Goal: Task Accomplishment & Management: Manage account settings

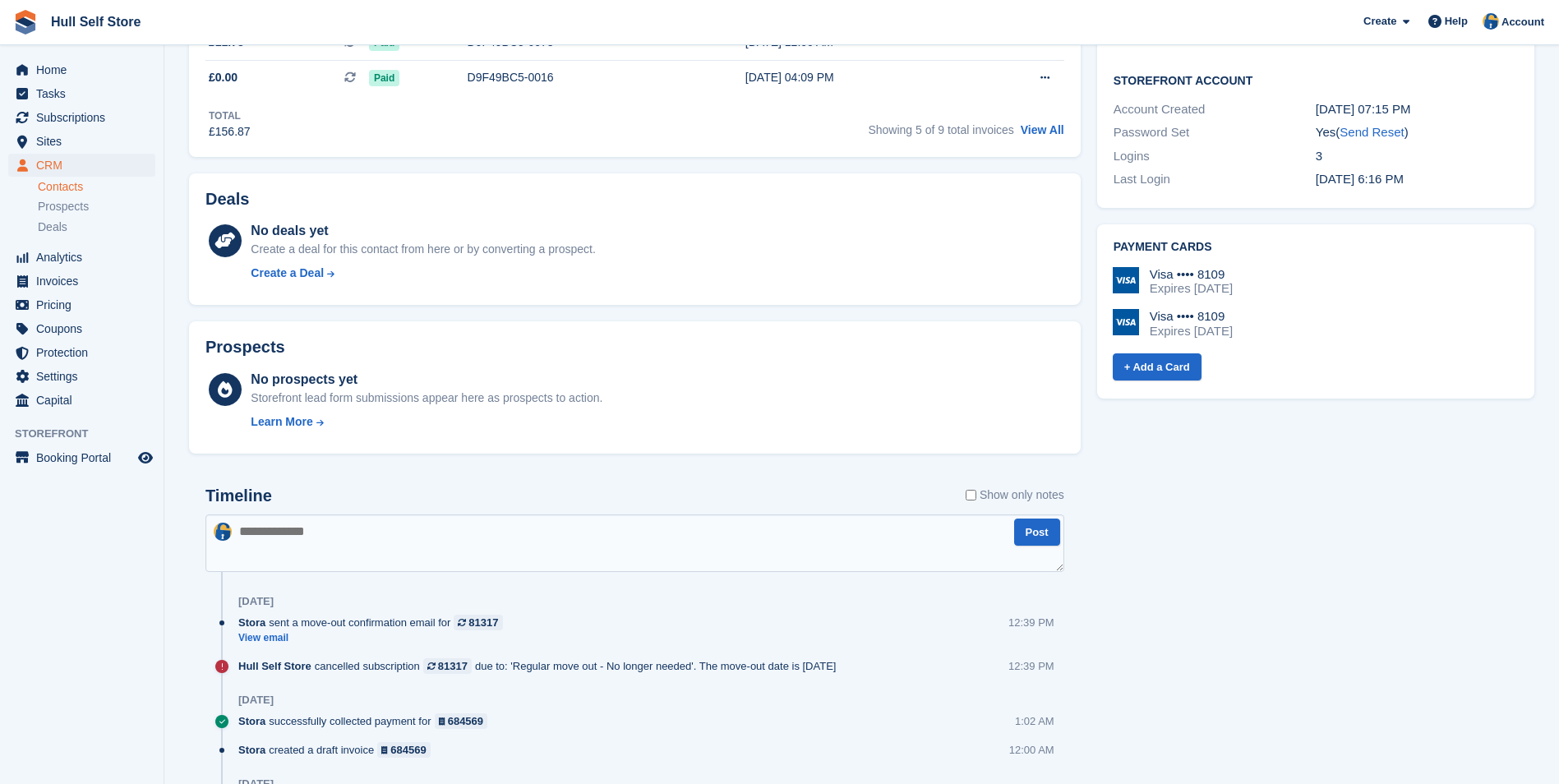
scroll to position [659, 0]
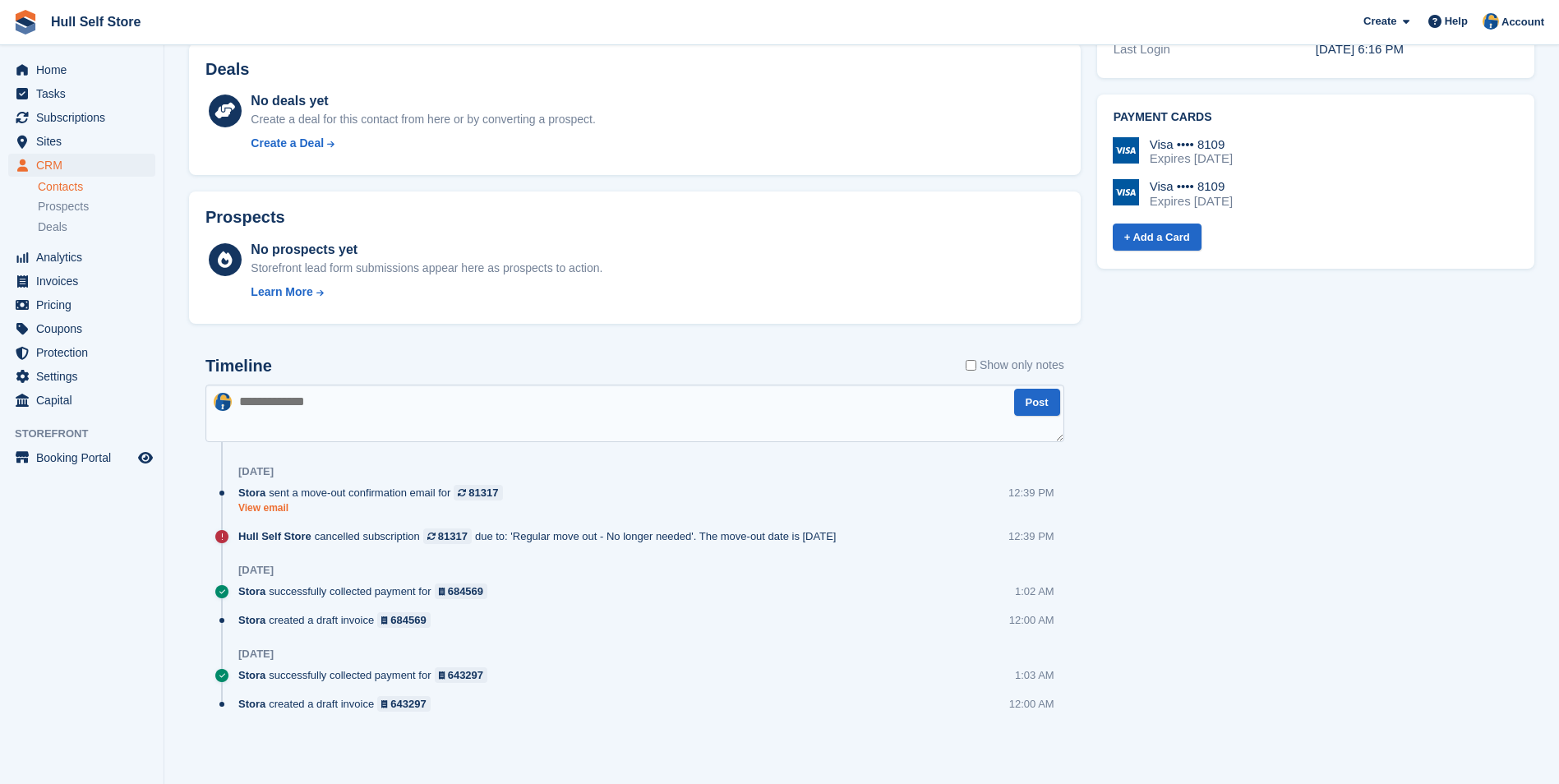
click at [275, 509] on link "View email" at bounding box center [375, 508] width 273 height 14
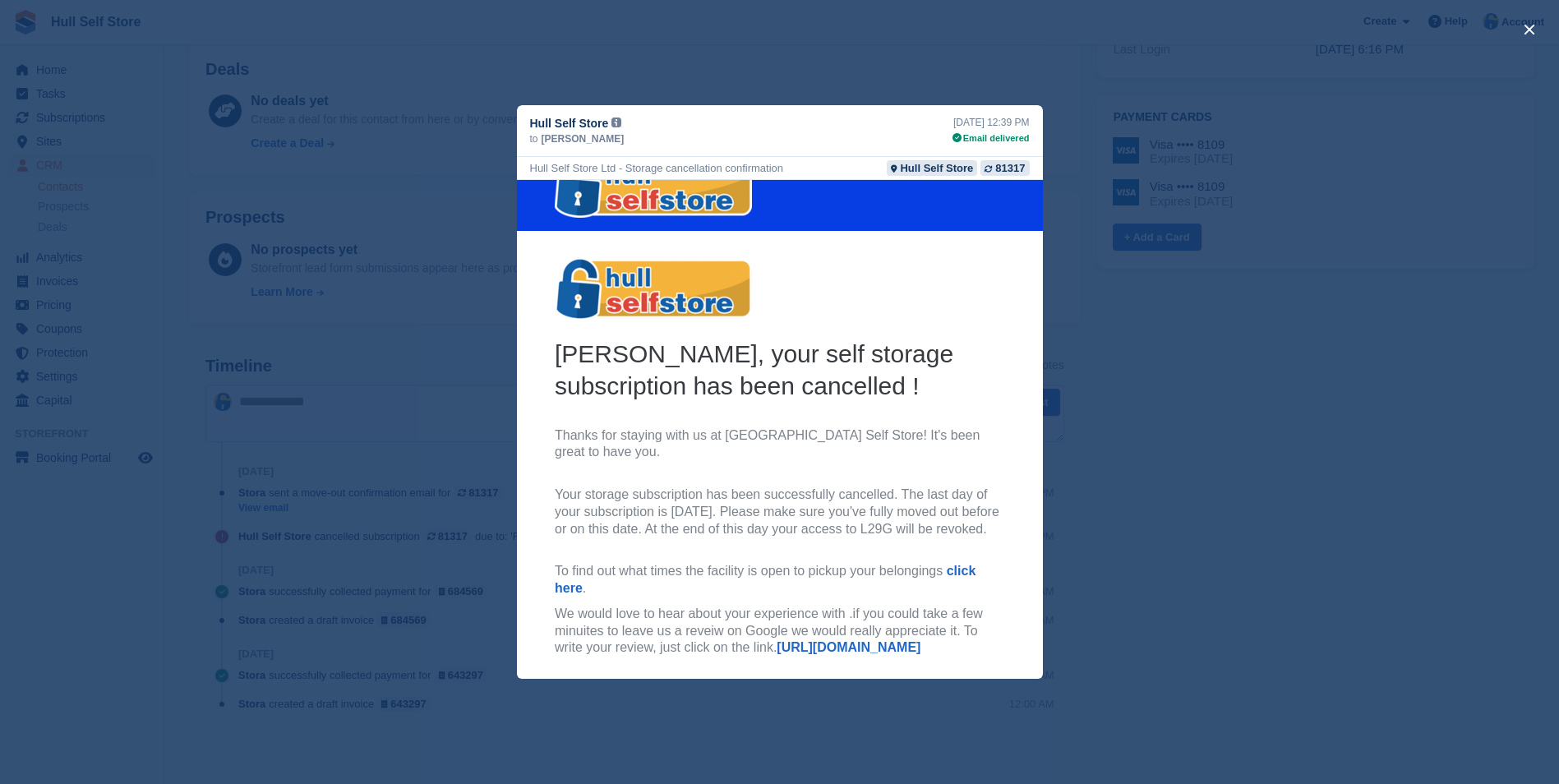
scroll to position [0, 0]
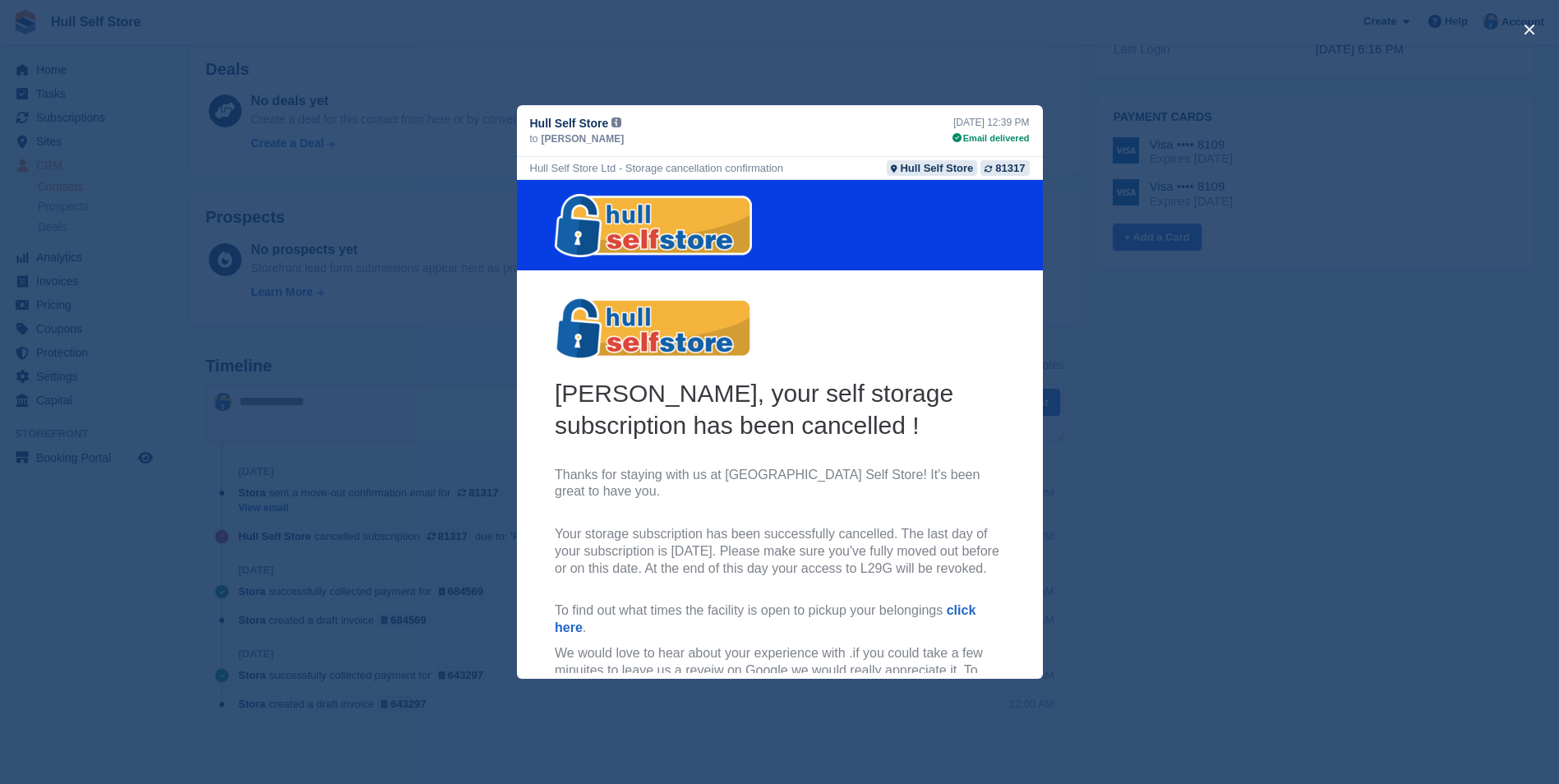
click at [1164, 110] on div "close" at bounding box center [780, 392] width 1559 height 784
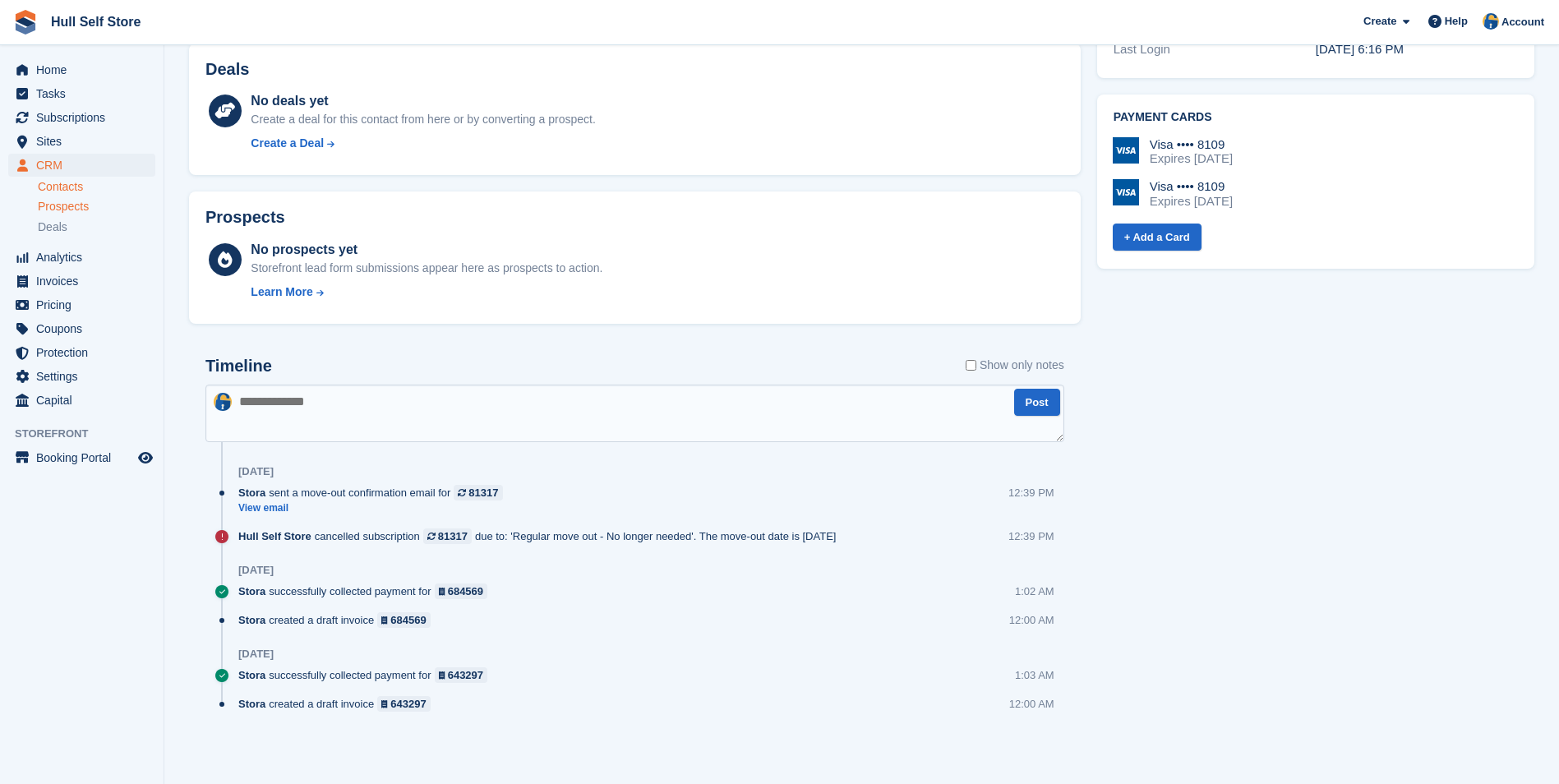
click at [70, 212] on span "Prospects" at bounding box center [63, 207] width 51 height 16
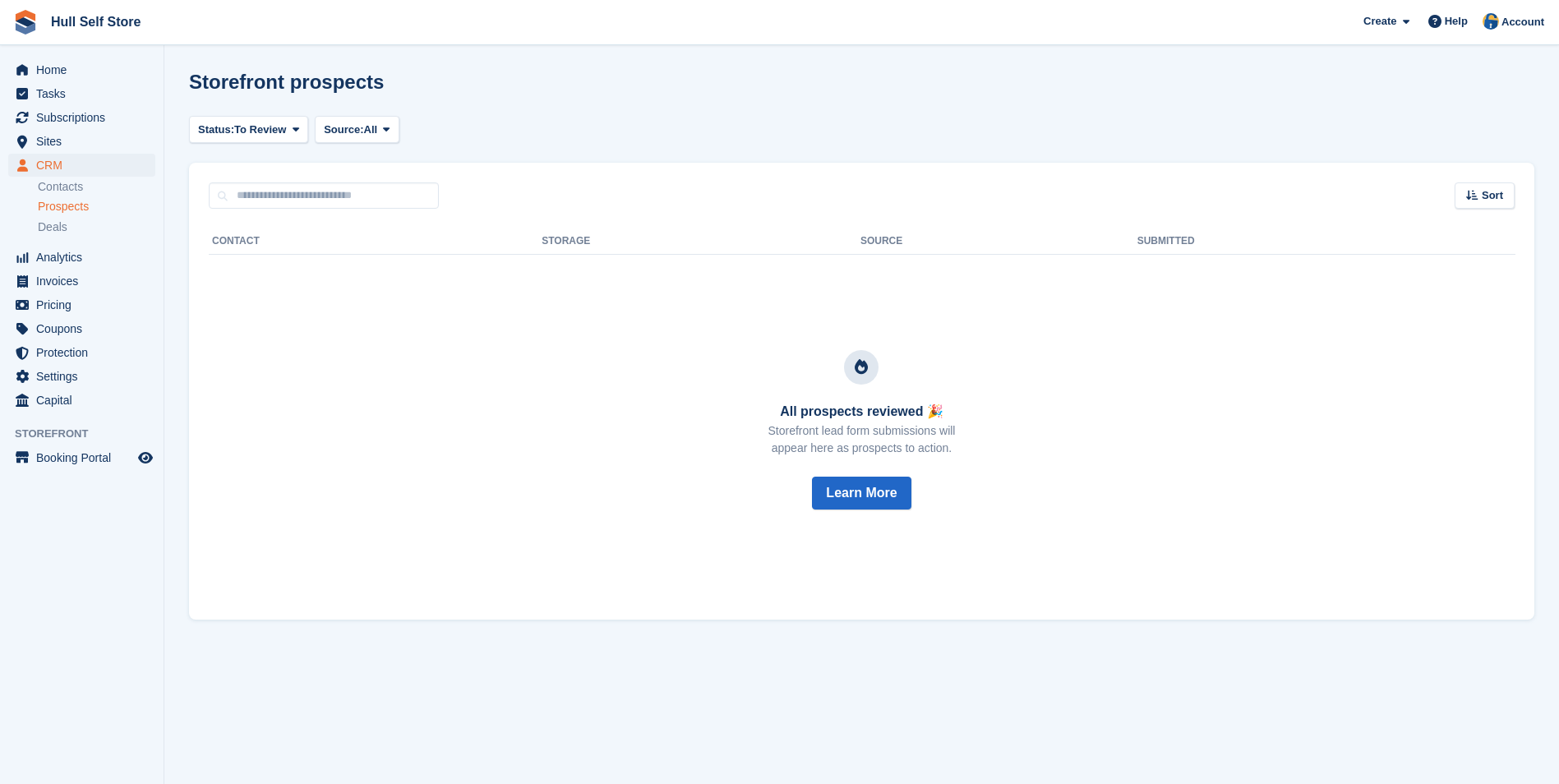
click at [247, 239] on th "Contact" at bounding box center [375, 241] width 333 height 26
click at [586, 239] on th "Storage" at bounding box center [701, 241] width 319 height 26
click at [887, 239] on th "Source" at bounding box center [999, 241] width 277 height 26
click at [1151, 256] on td "All prospects reviewed 🎉 Storefront lead form submissions will appear here as p…" at bounding box center [862, 431] width 1307 height 351
click at [85, 253] on span "Analytics" at bounding box center [85, 257] width 99 height 23
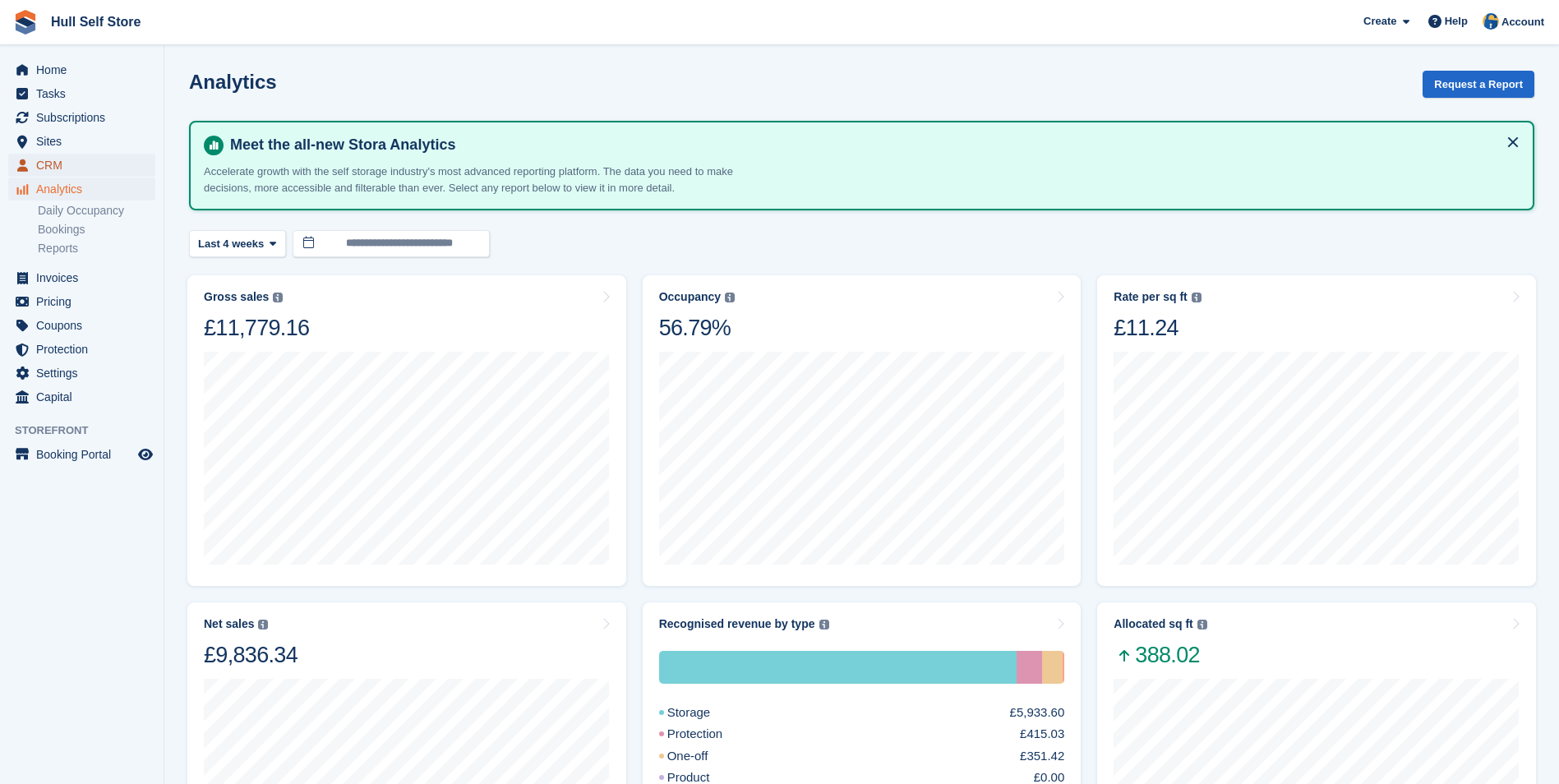
click at [93, 171] on span "CRM" at bounding box center [85, 165] width 99 height 23
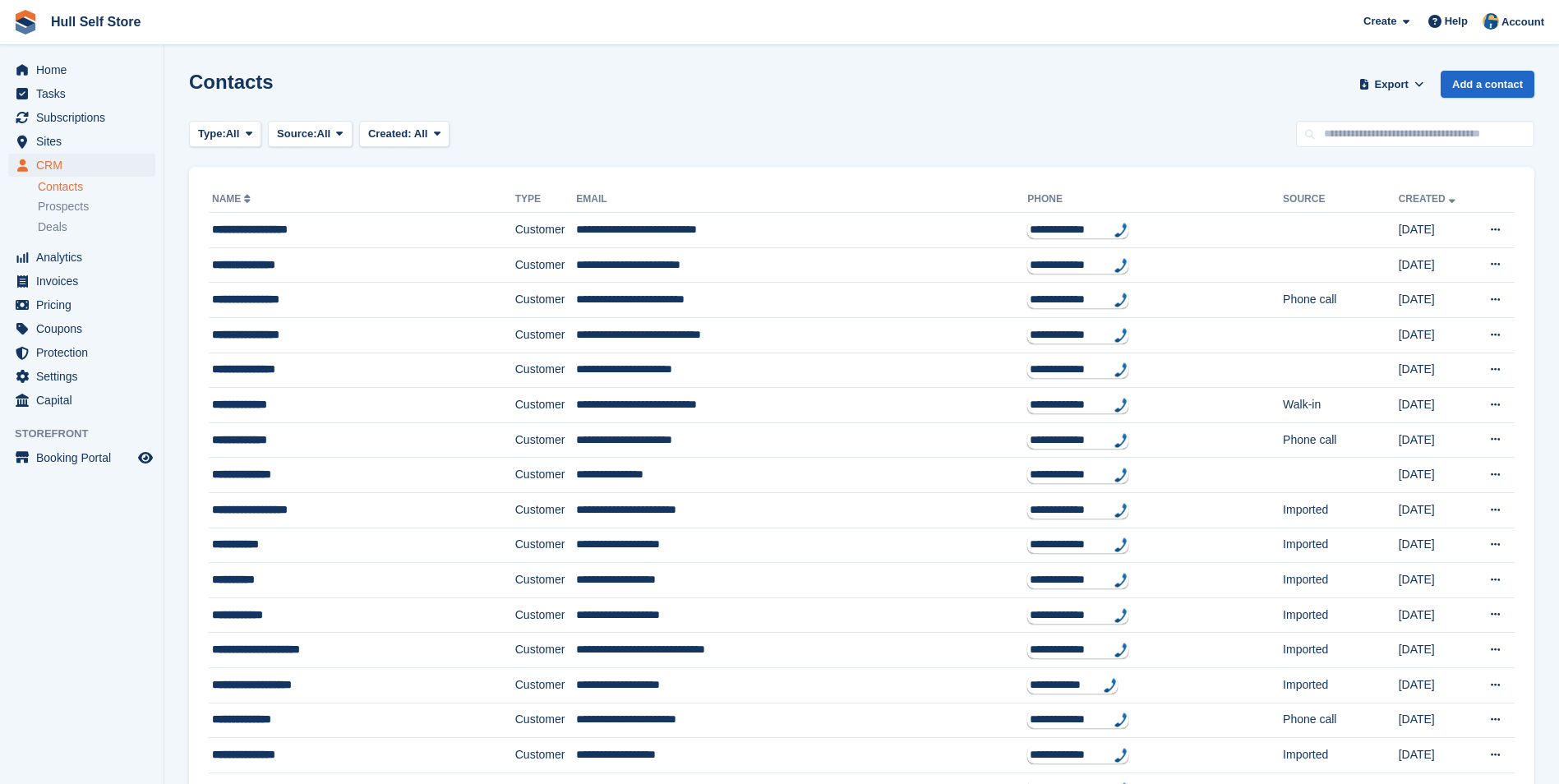
click at [83, 236] on li "Deals" at bounding box center [101, 226] width 126 height 18
click at [82, 231] on div "Deals" at bounding box center [96, 227] width 117 height 16
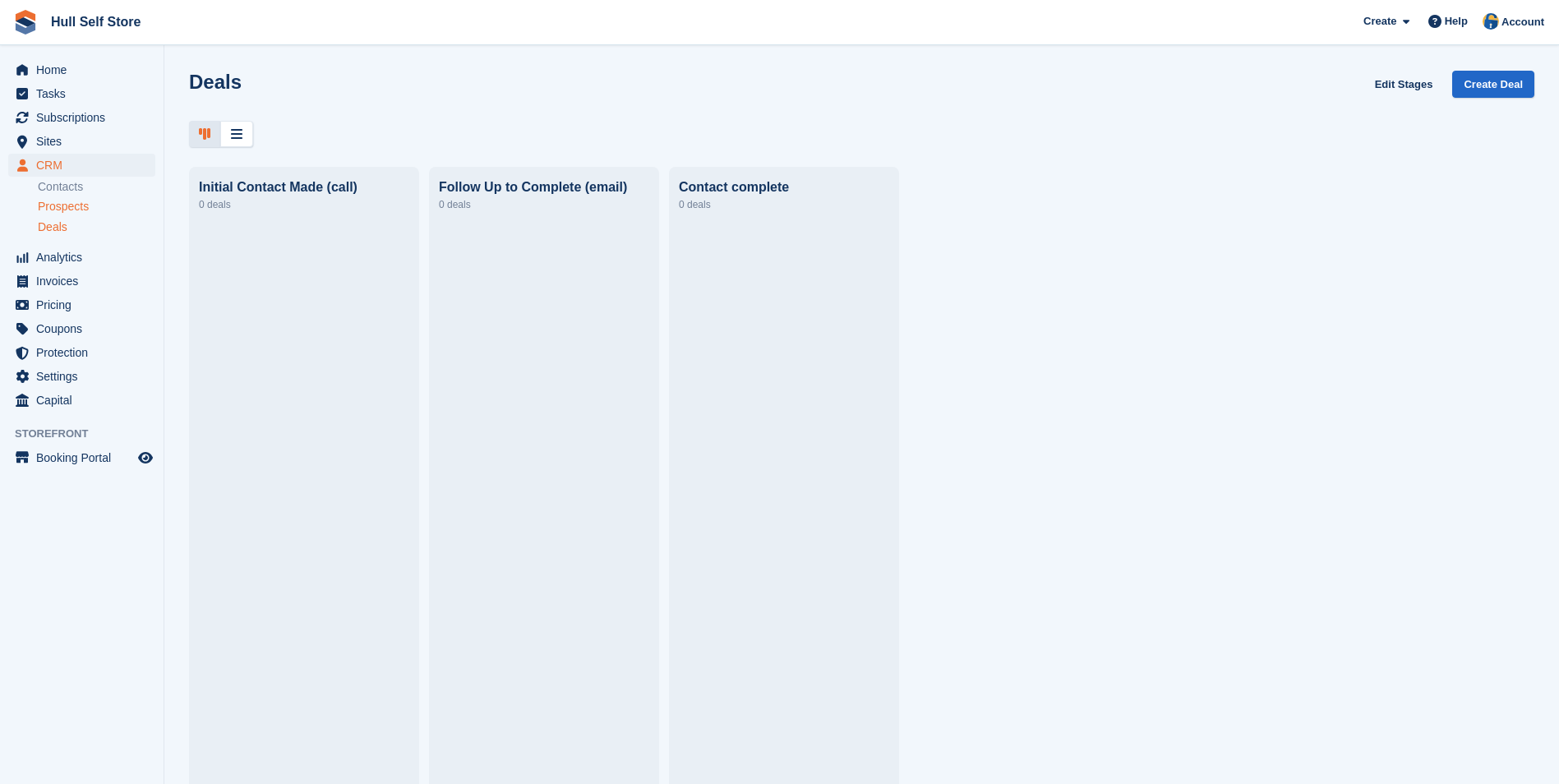
click at [90, 207] on div "Prospects" at bounding box center [96, 207] width 117 height 16
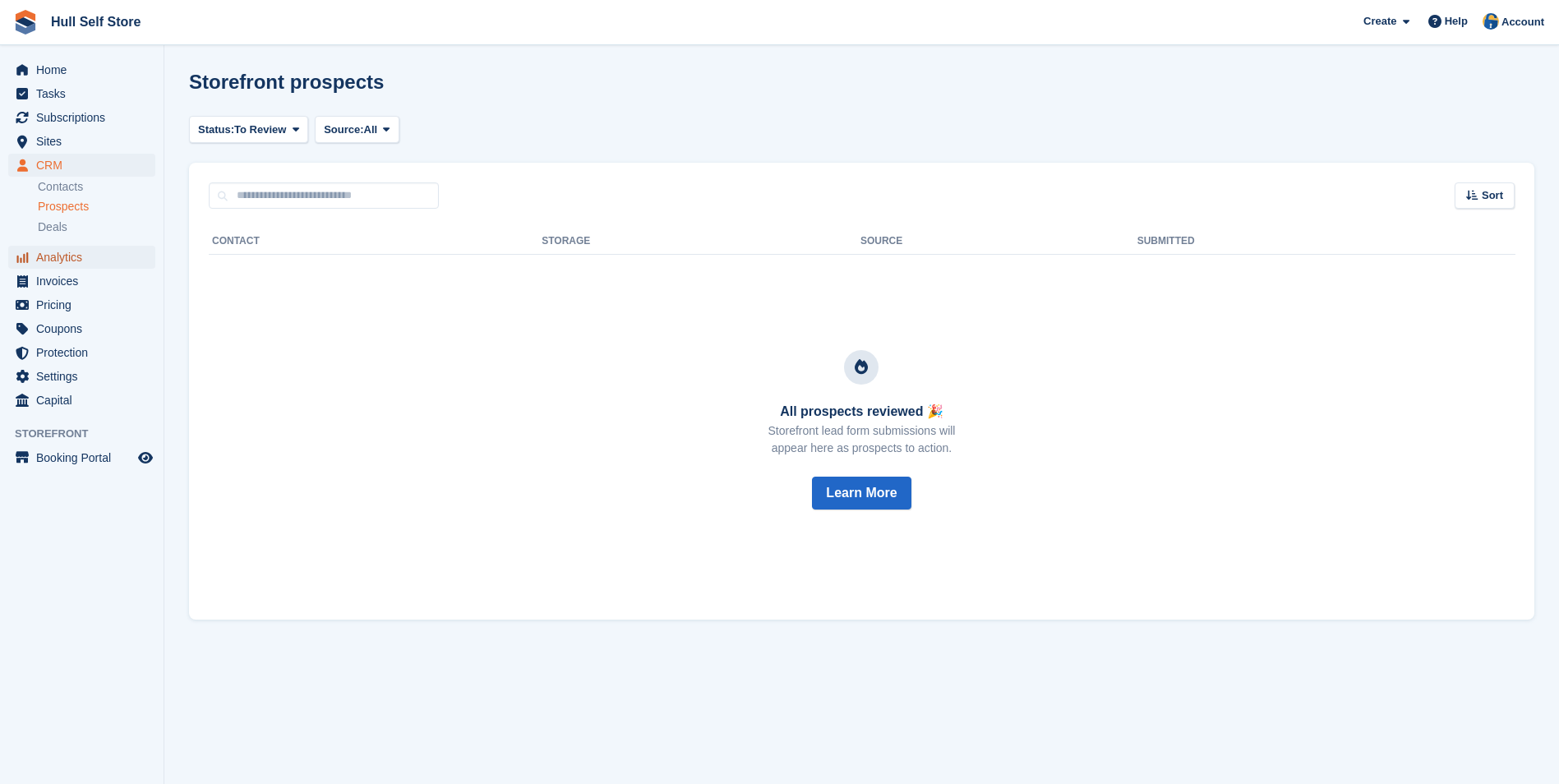
click at [84, 254] on span "Analytics" at bounding box center [85, 257] width 99 height 23
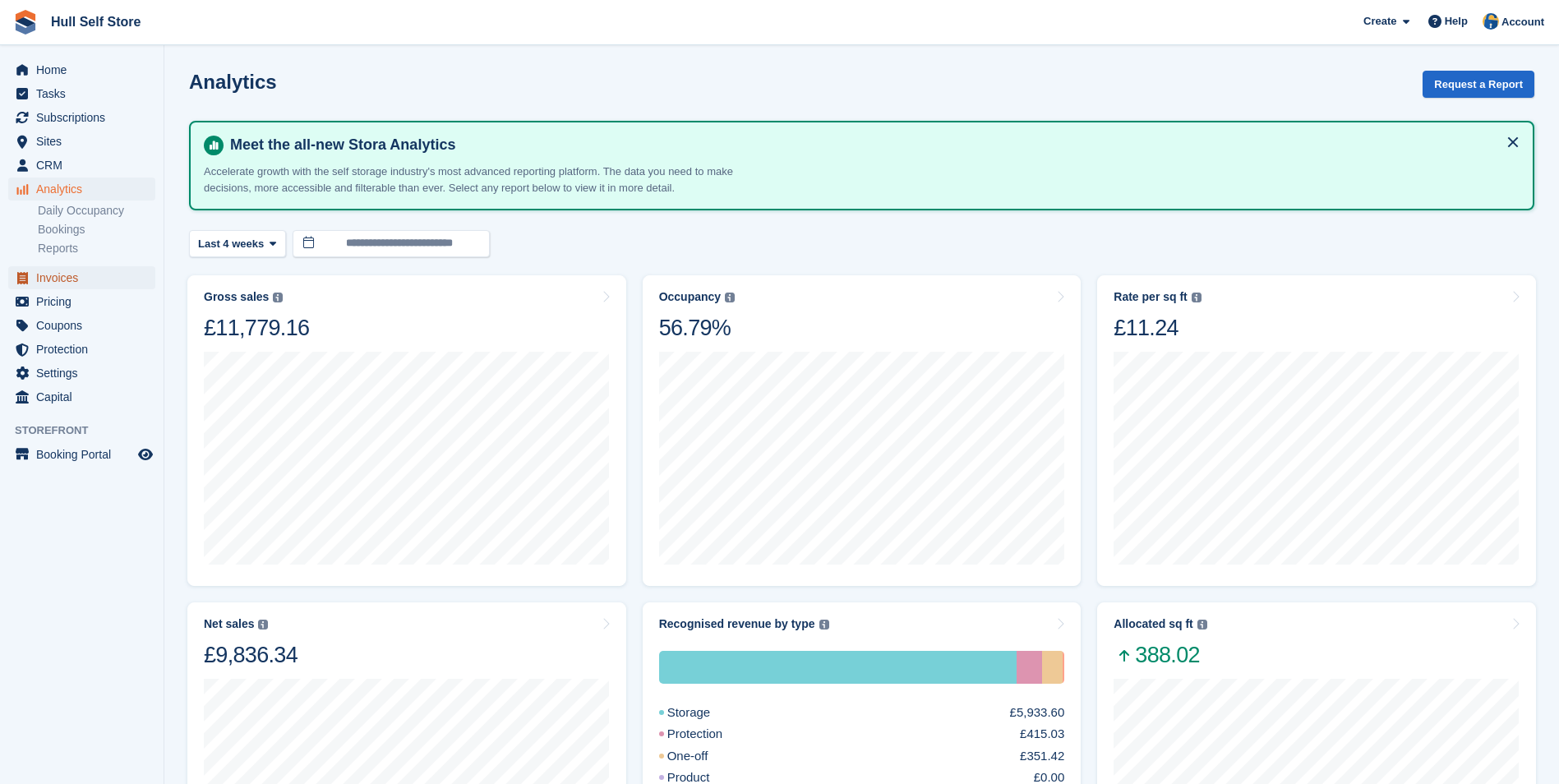
click at [78, 281] on span "Invoices" at bounding box center [85, 278] width 99 height 23
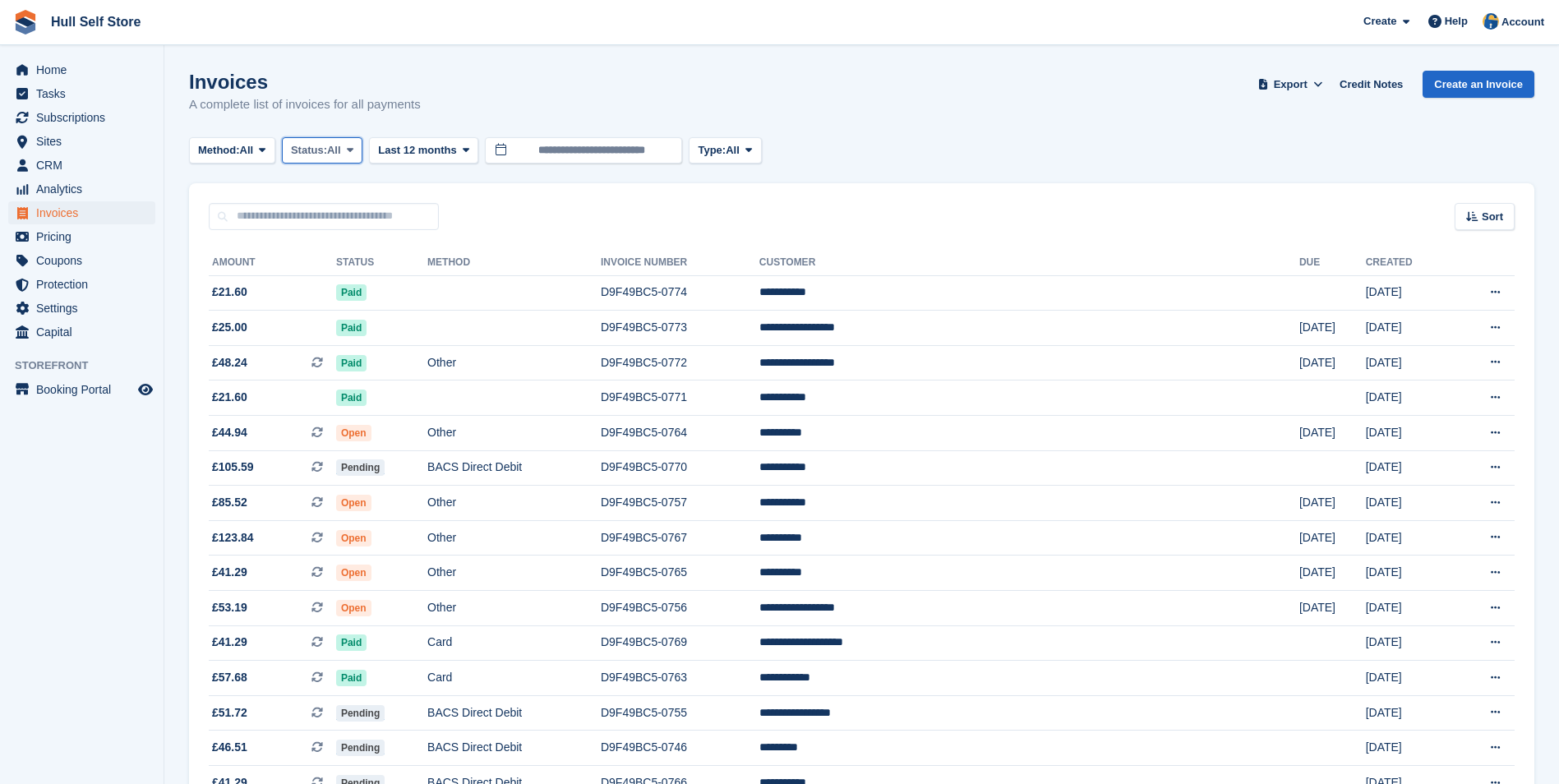
click at [336, 147] on span "All" at bounding box center [334, 150] width 14 height 16
click at [370, 282] on link "Open" at bounding box center [360, 278] width 143 height 29
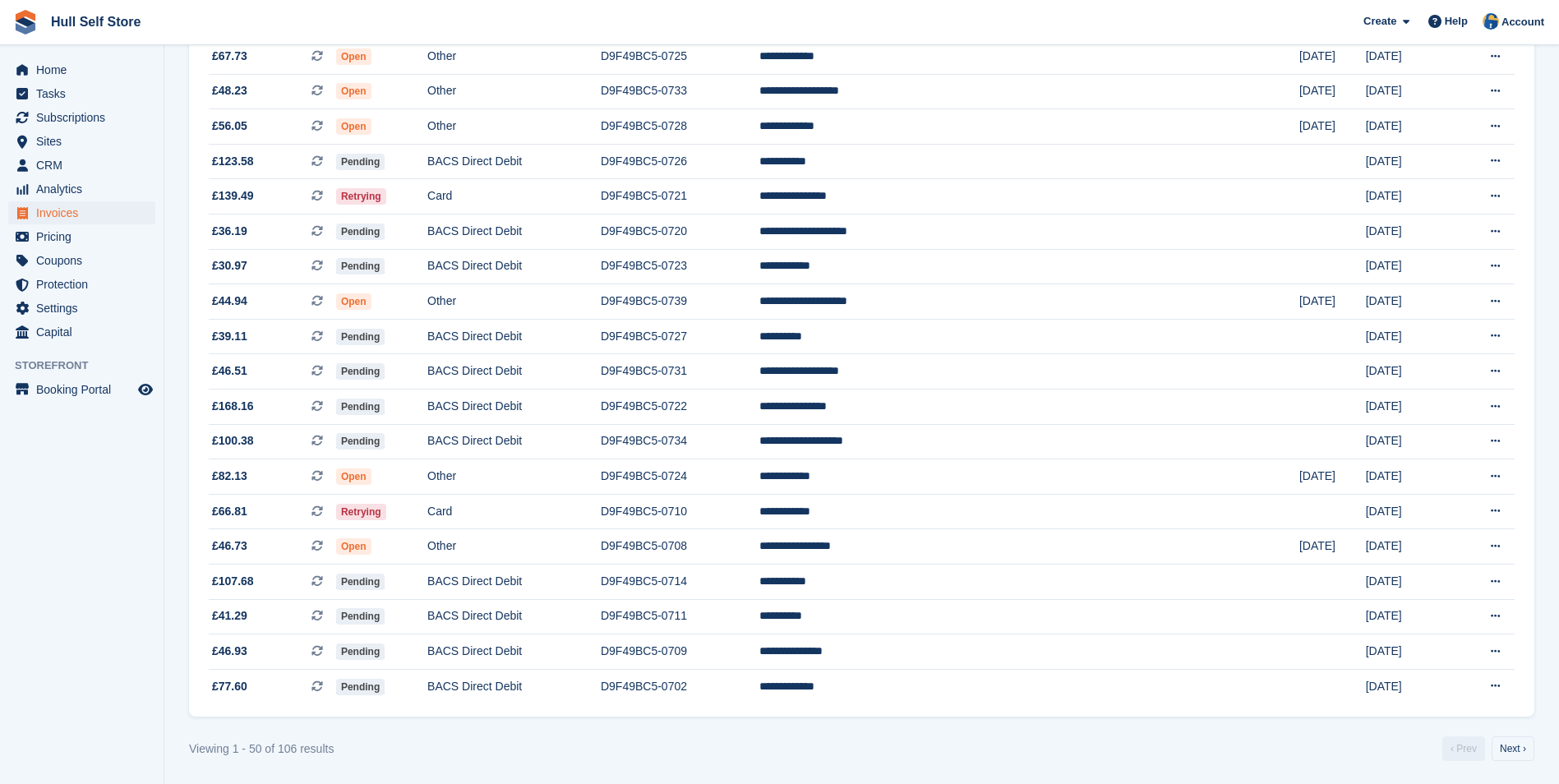
scroll to position [1323, 0]
click at [1164, 636] on link "Next ›" at bounding box center [1513, 746] width 43 height 24
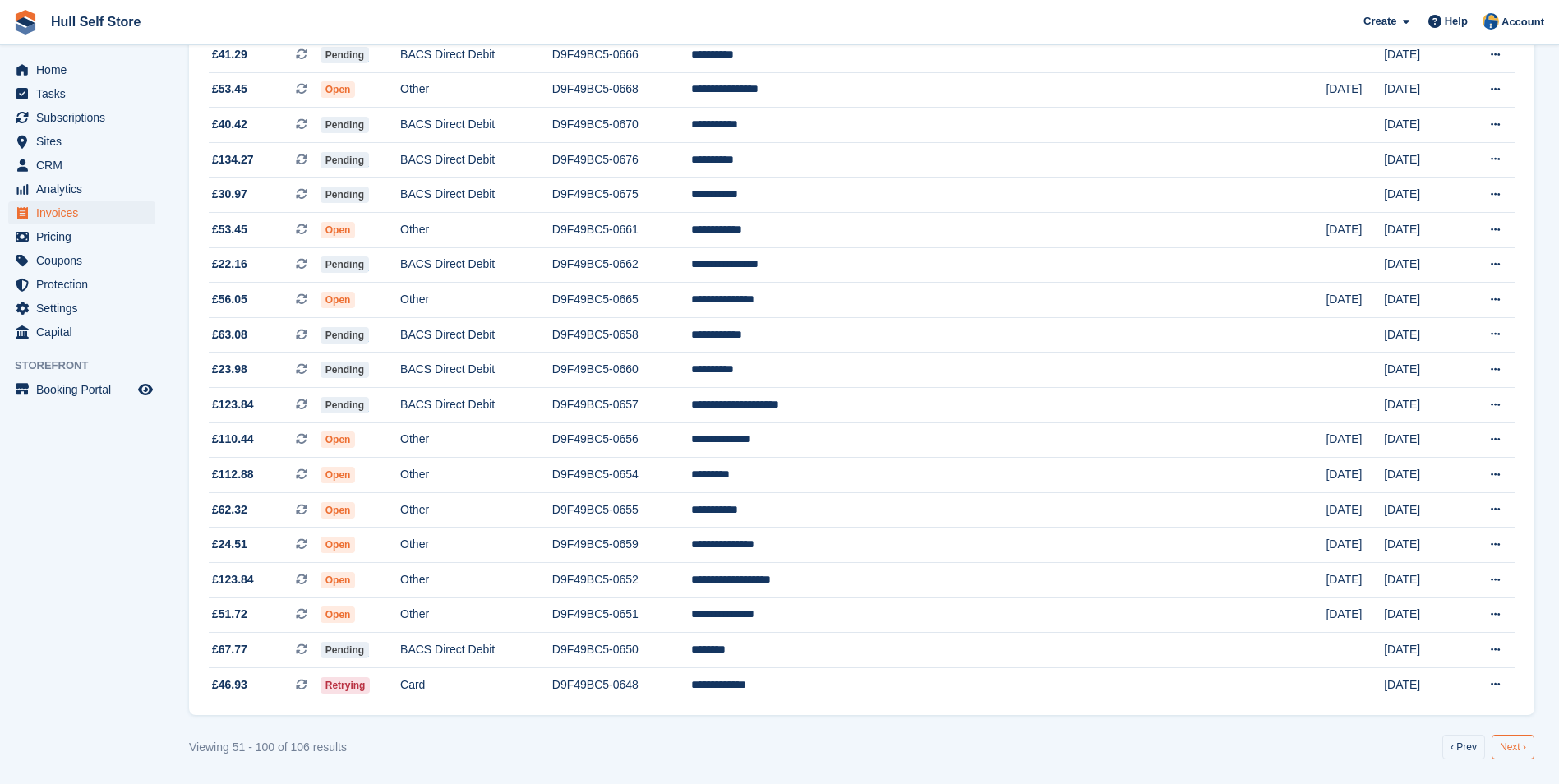
click at [1164, 636] on link "Next ›" at bounding box center [1513, 746] width 43 height 24
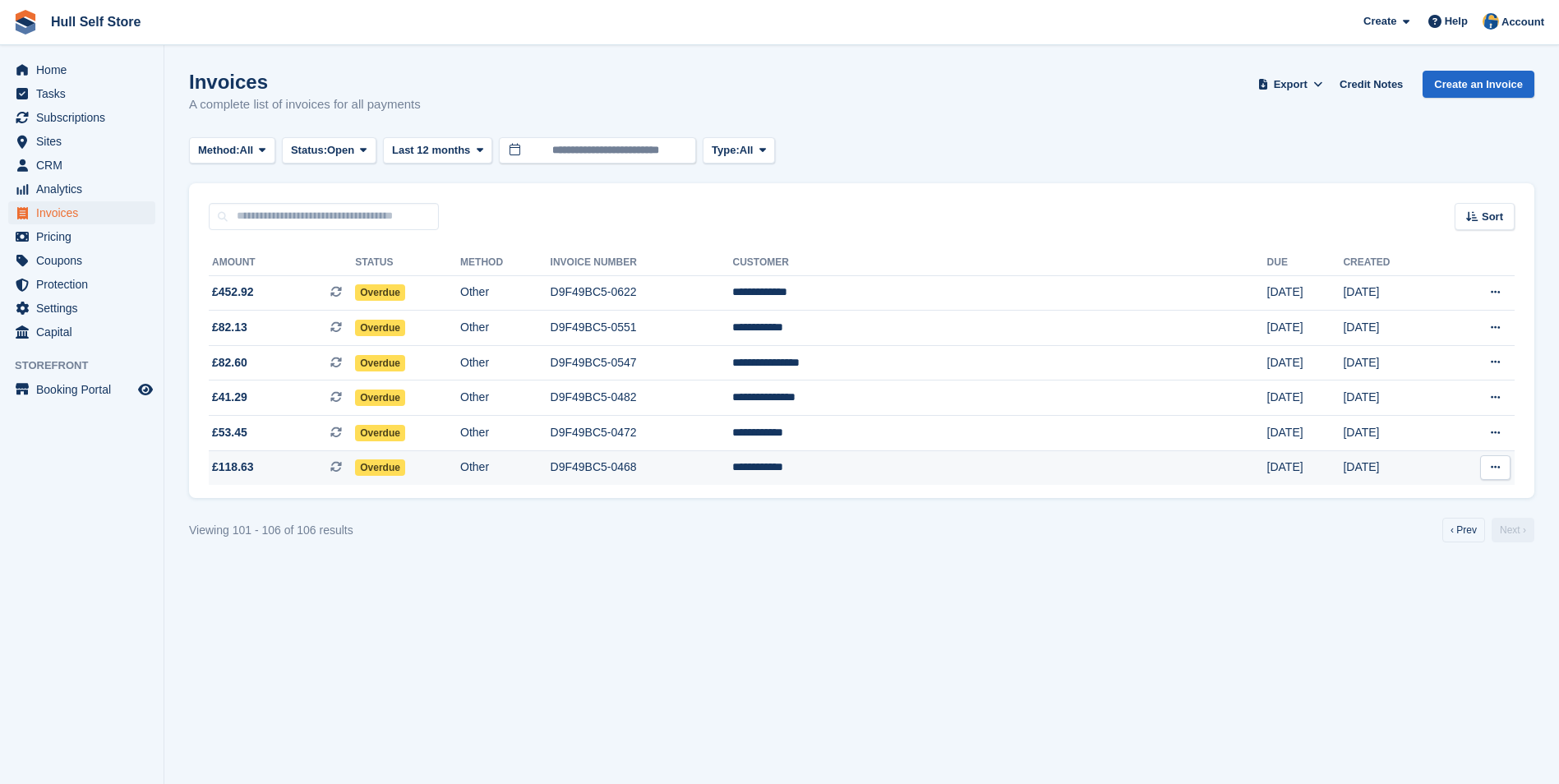
click at [733, 460] on td "D9F49BC5-0468" at bounding box center [642, 468] width 182 height 35
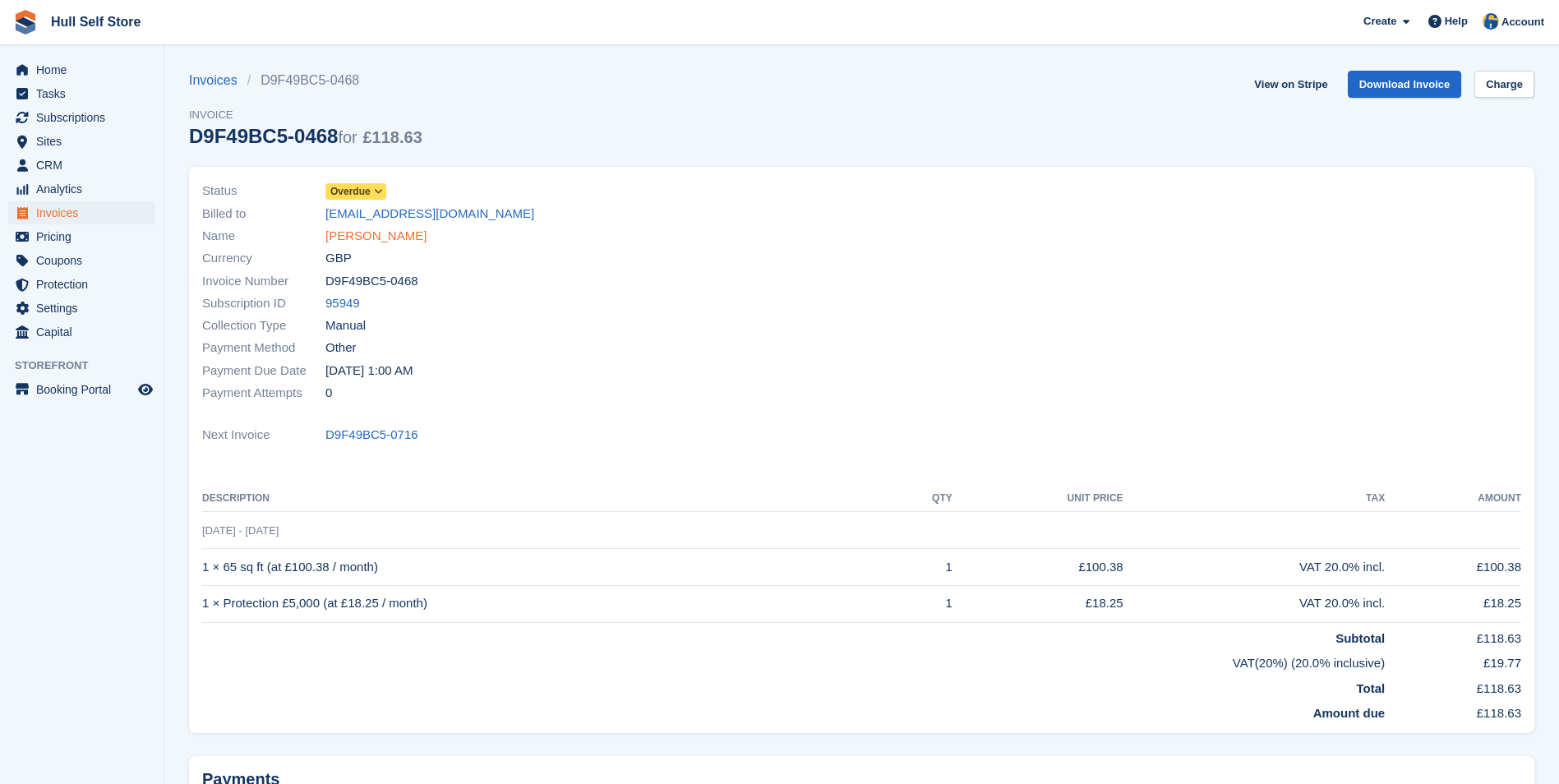
click at [343, 237] on link "Sean Maloney" at bounding box center [376, 236] width 101 height 18
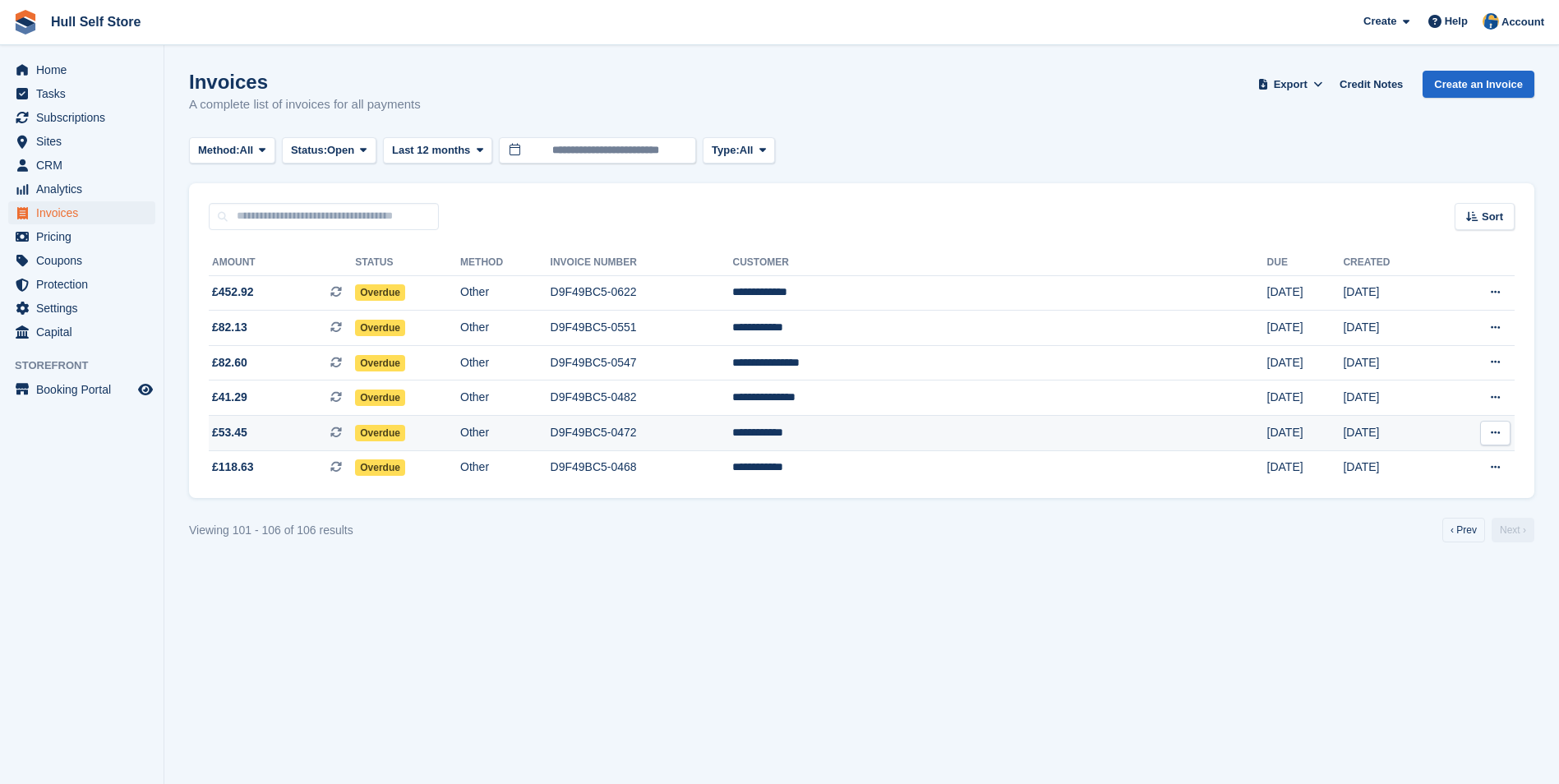
click at [937, 419] on td "**********" at bounding box center [1000, 433] width 534 height 35
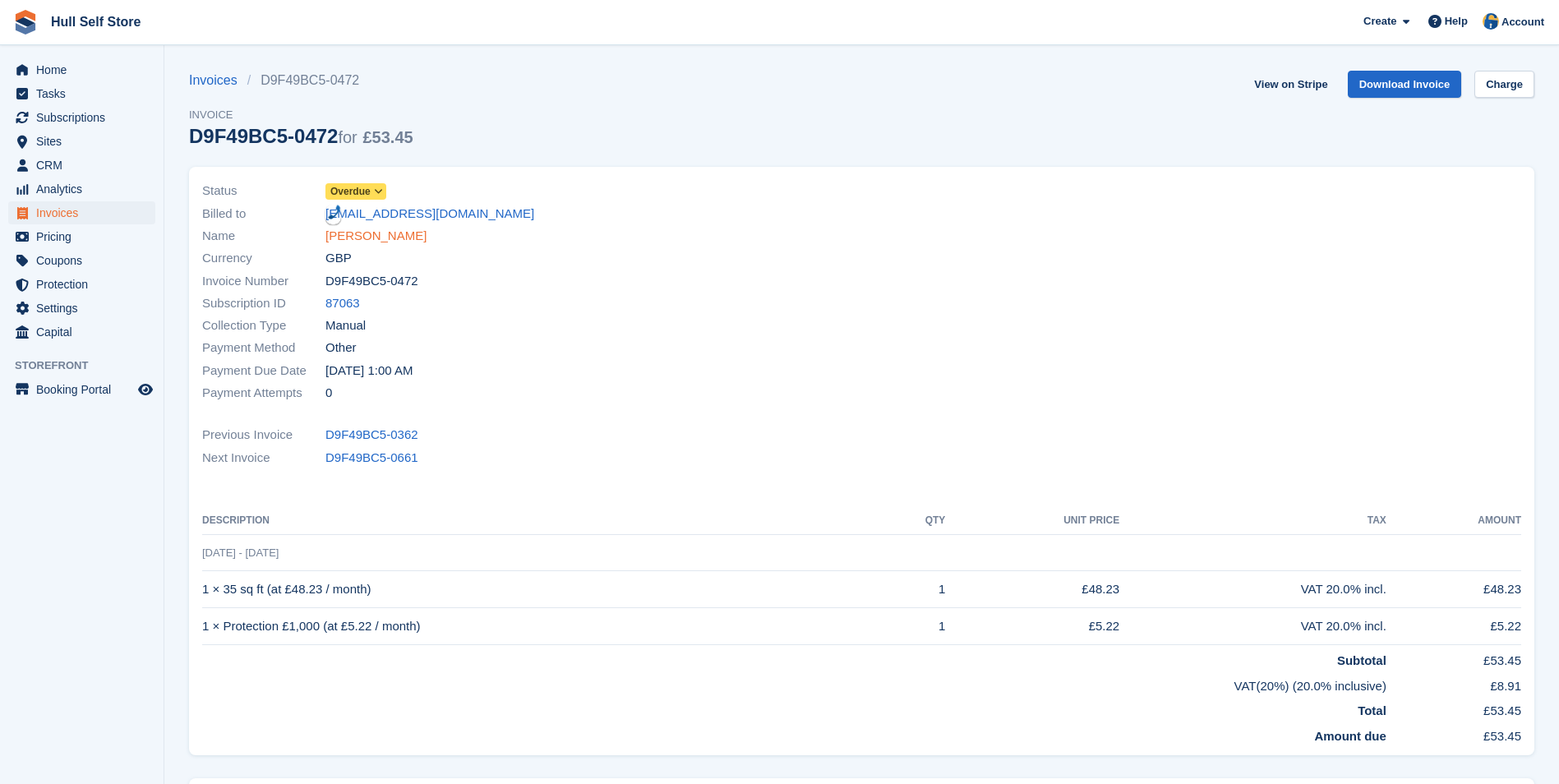
click at [394, 239] on link "Simon Barker" at bounding box center [376, 236] width 101 height 18
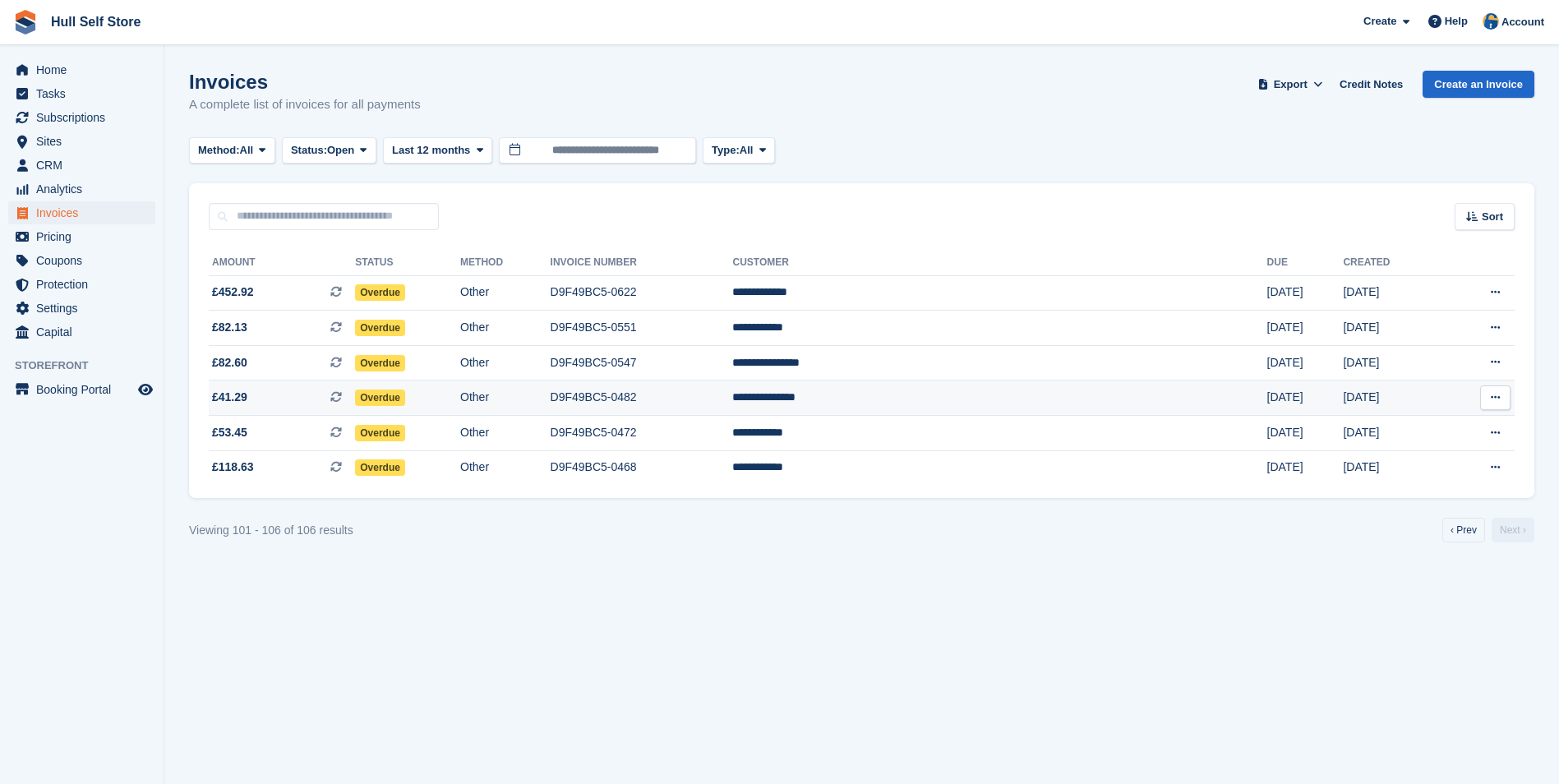
click at [962, 405] on td "**********" at bounding box center [1000, 398] width 534 height 35
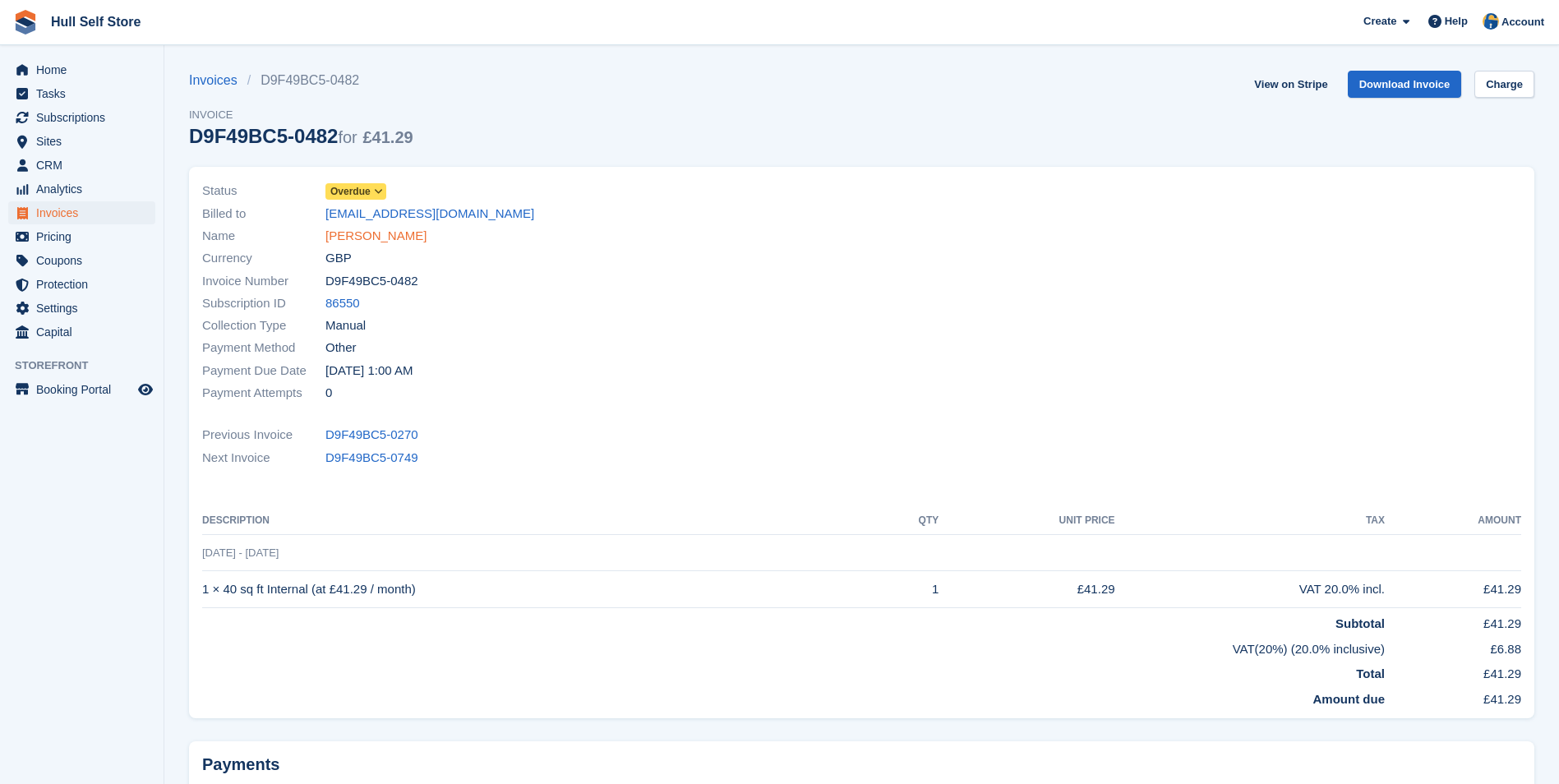
click at [379, 234] on link "Michael Wallace" at bounding box center [376, 236] width 101 height 18
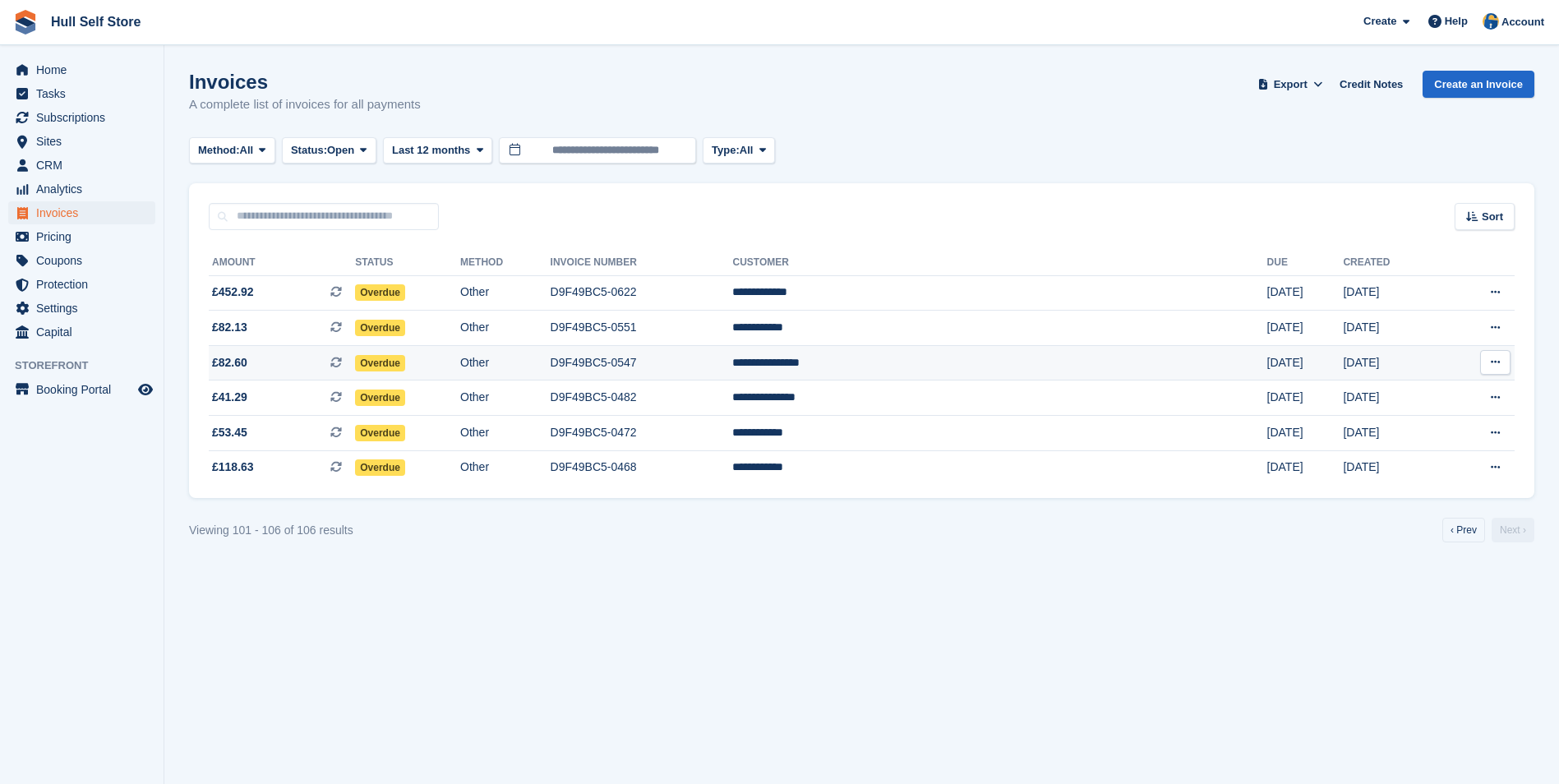
click at [733, 367] on td "D9F49BC5-0547" at bounding box center [642, 363] width 182 height 35
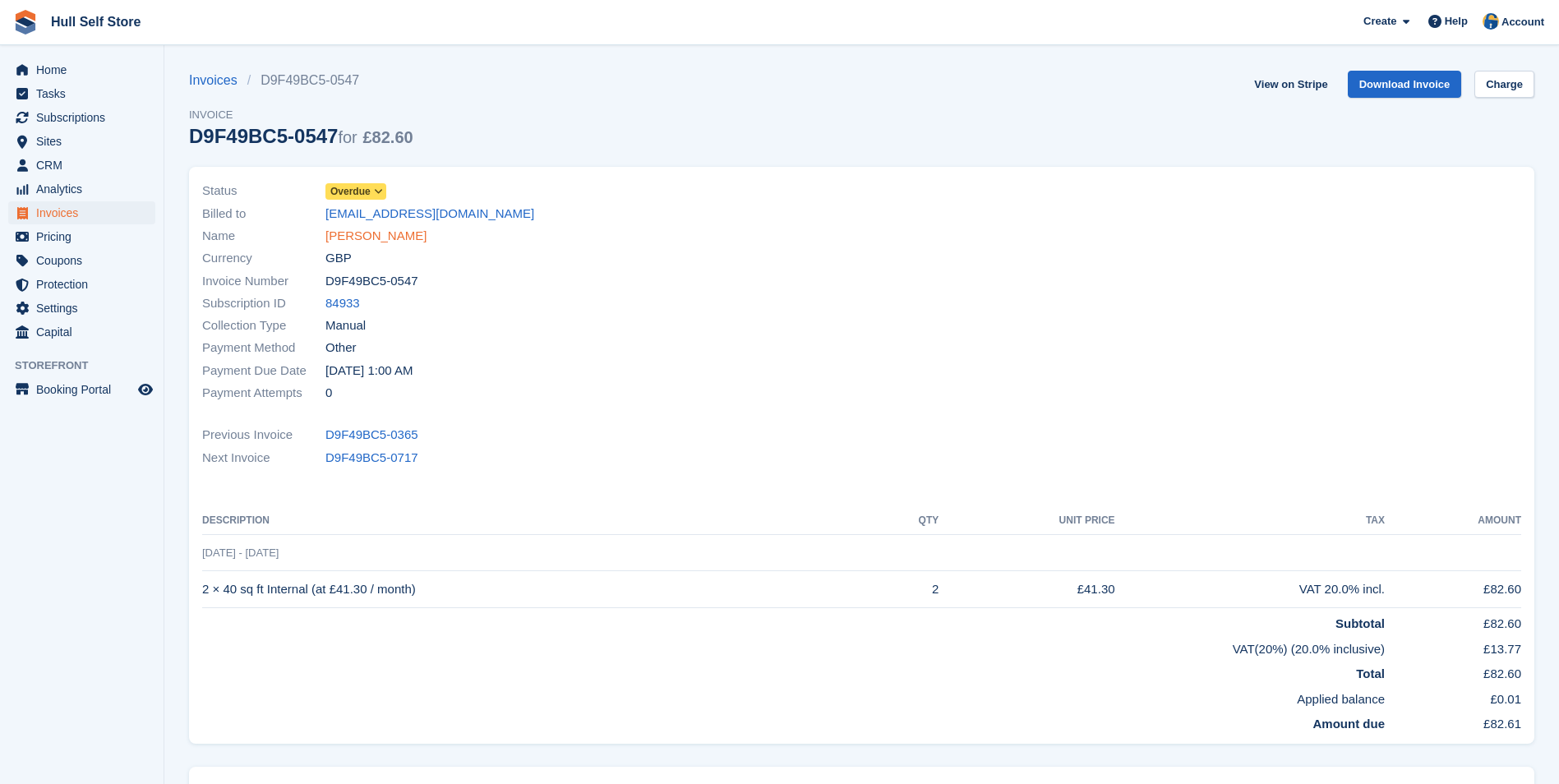
click at [368, 229] on link "[PERSON_NAME]" at bounding box center [376, 236] width 101 height 18
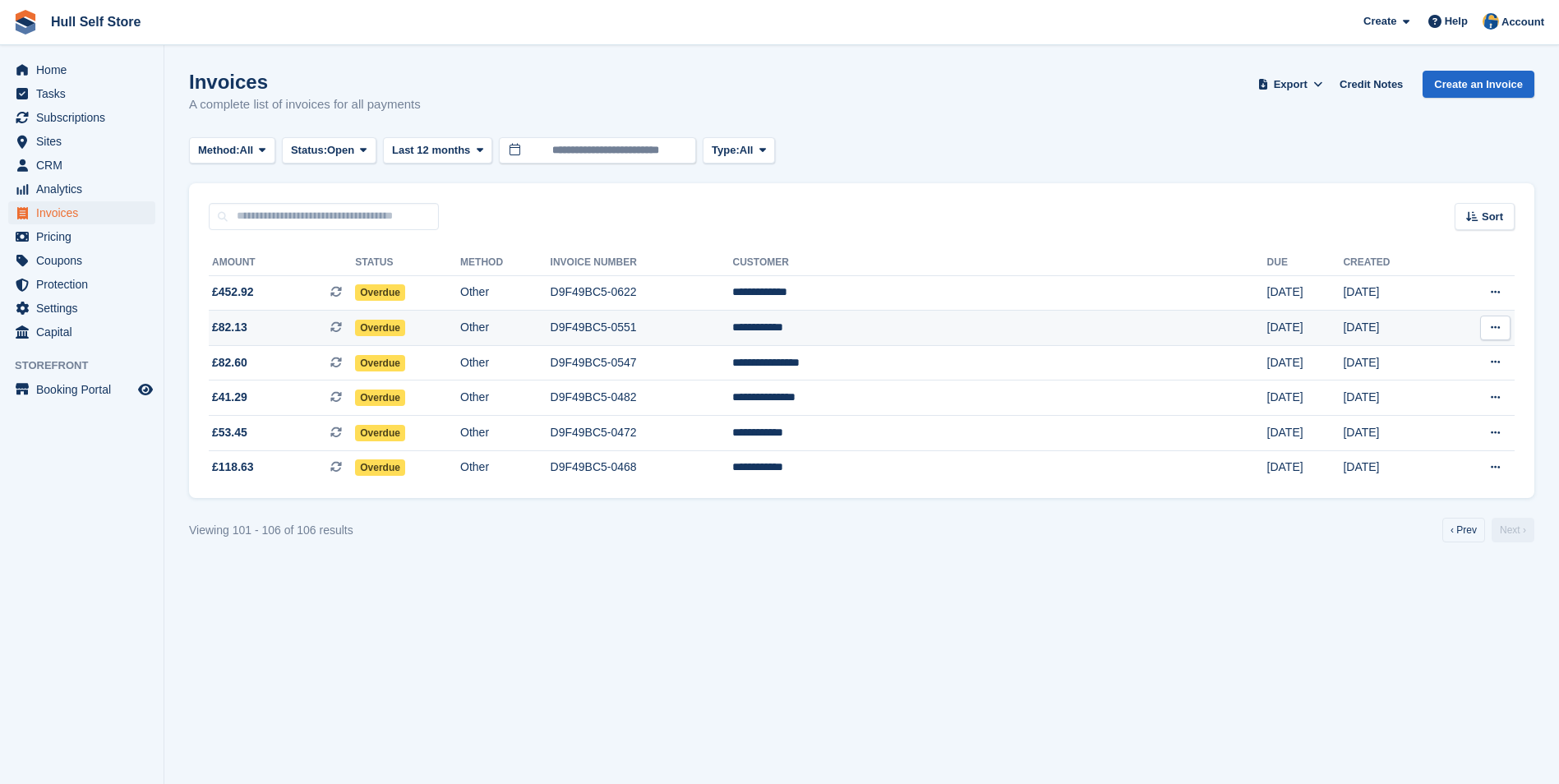
click at [733, 326] on td "D9F49BC5-0551" at bounding box center [642, 328] width 182 height 35
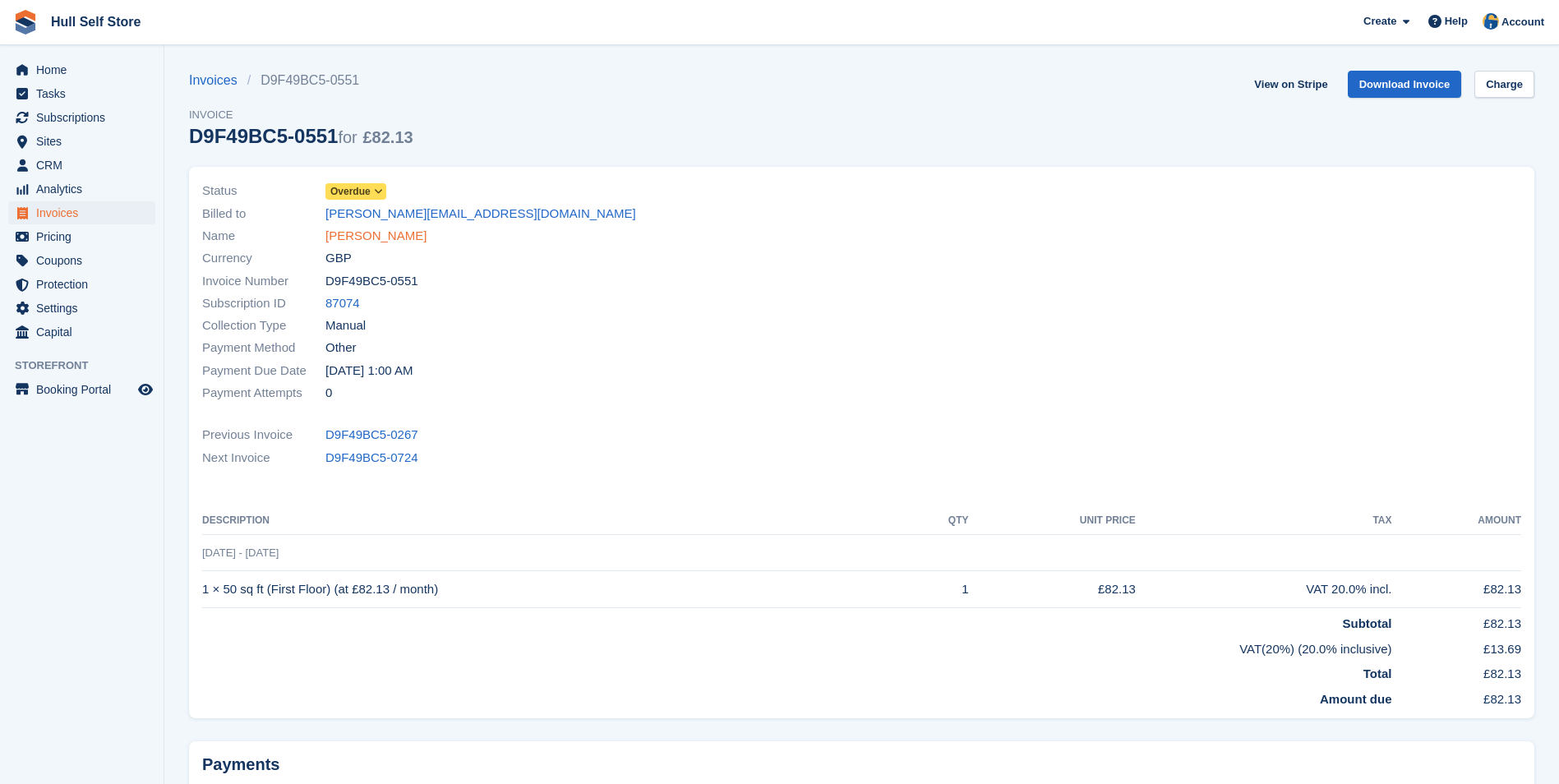
click at [383, 236] on link "James Niccol" at bounding box center [376, 236] width 101 height 18
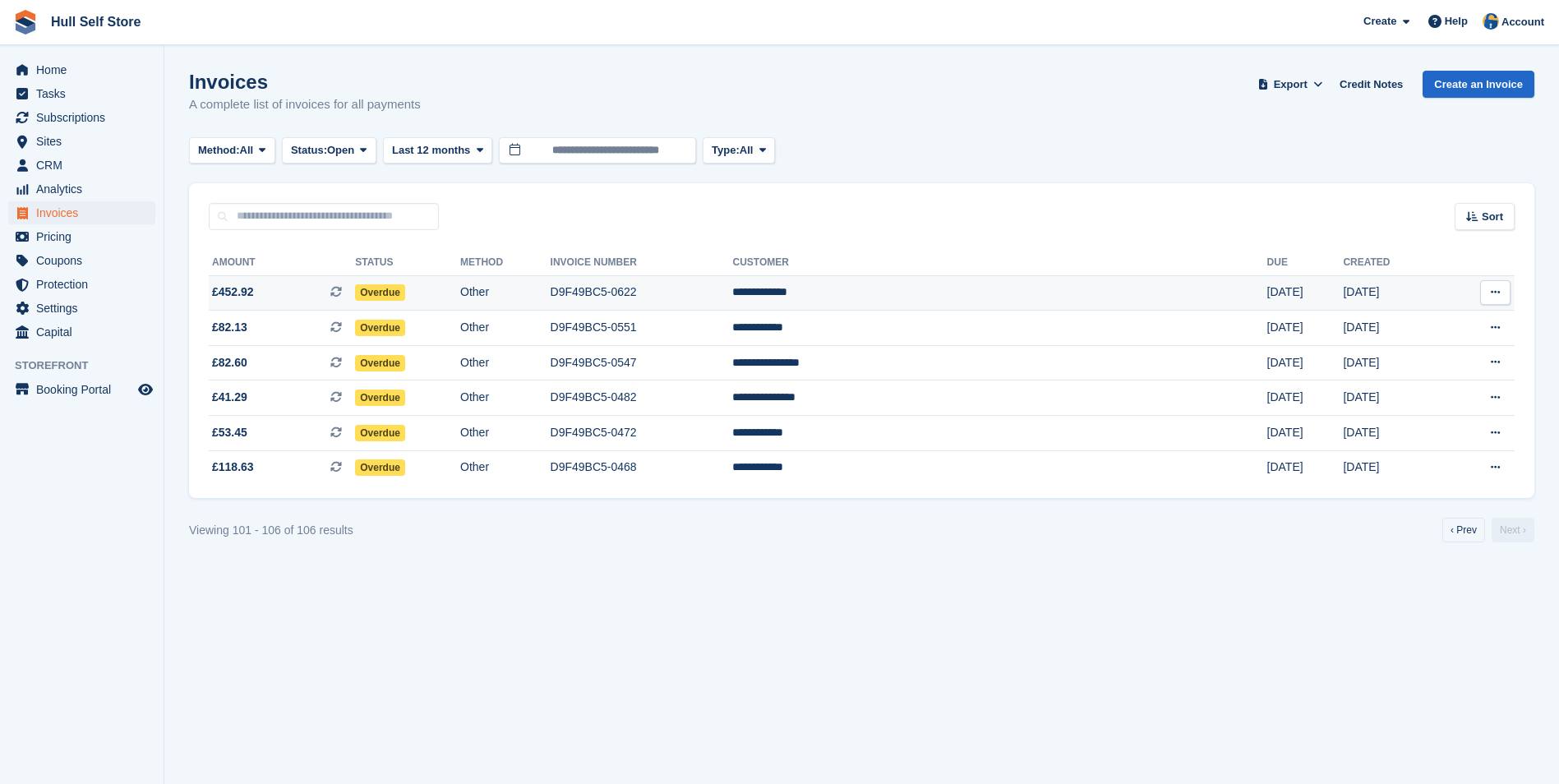
click at [733, 290] on td "D9F49BC5-0622" at bounding box center [642, 293] width 182 height 35
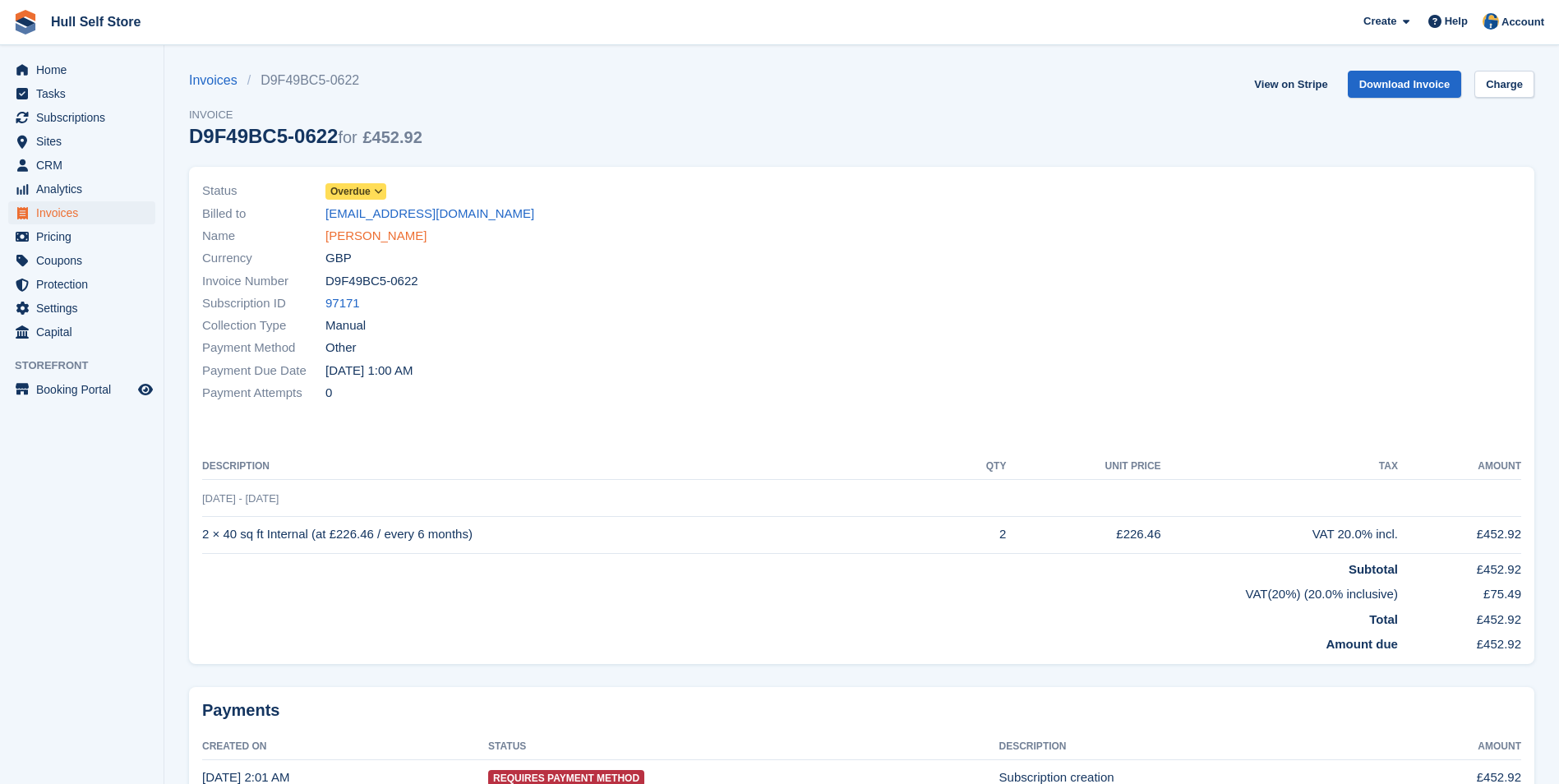
click at [390, 238] on link "[PERSON_NAME]" at bounding box center [376, 236] width 101 height 18
click at [40, 217] on span "Invoices" at bounding box center [85, 212] width 99 height 23
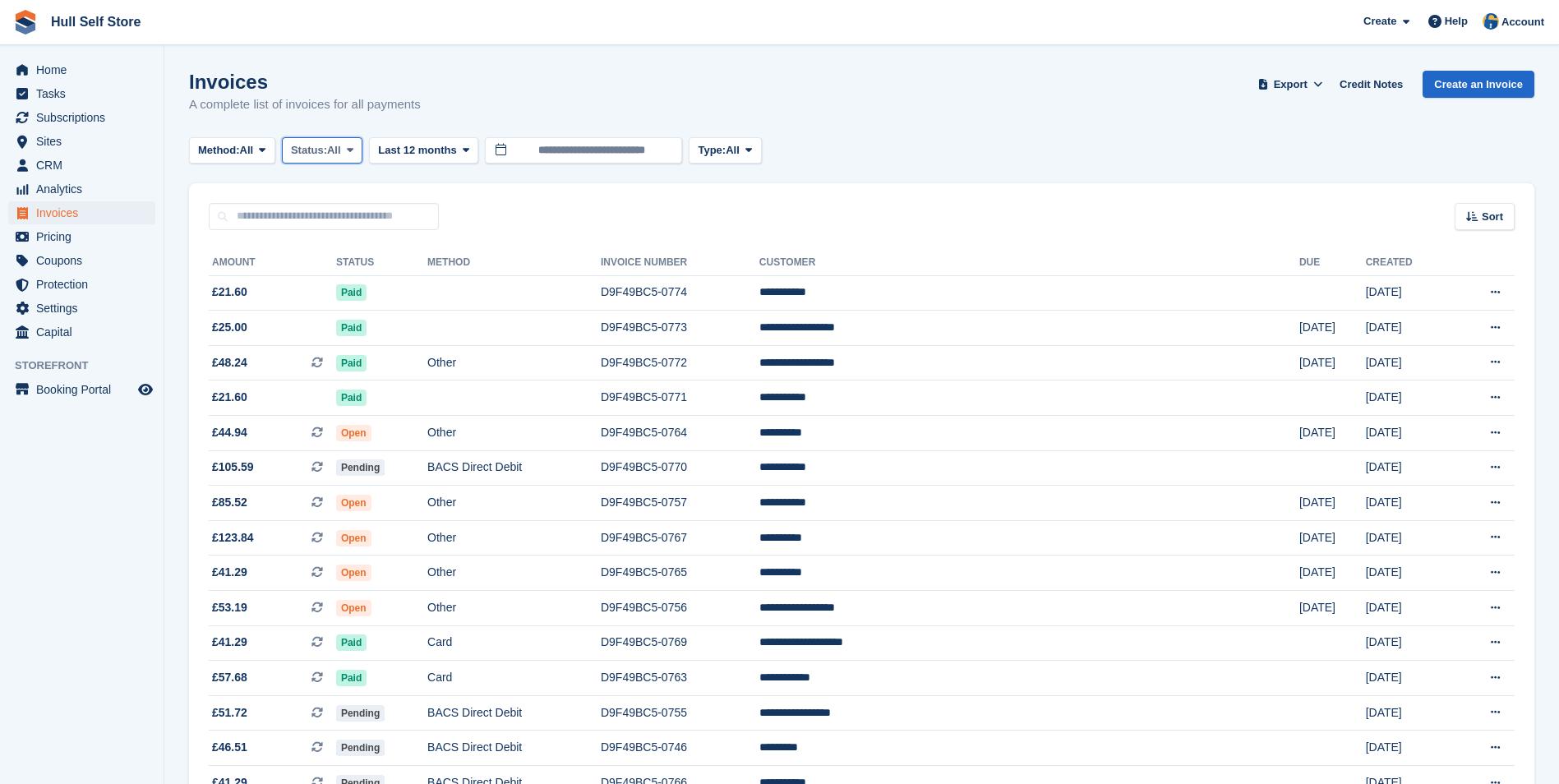
click at [362, 161] on button "Status: All" at bounding box center [321, 150] width 81 height 27
click at [375, 284] on link "Open" at bounding box center [360, 278] width 143 height 29
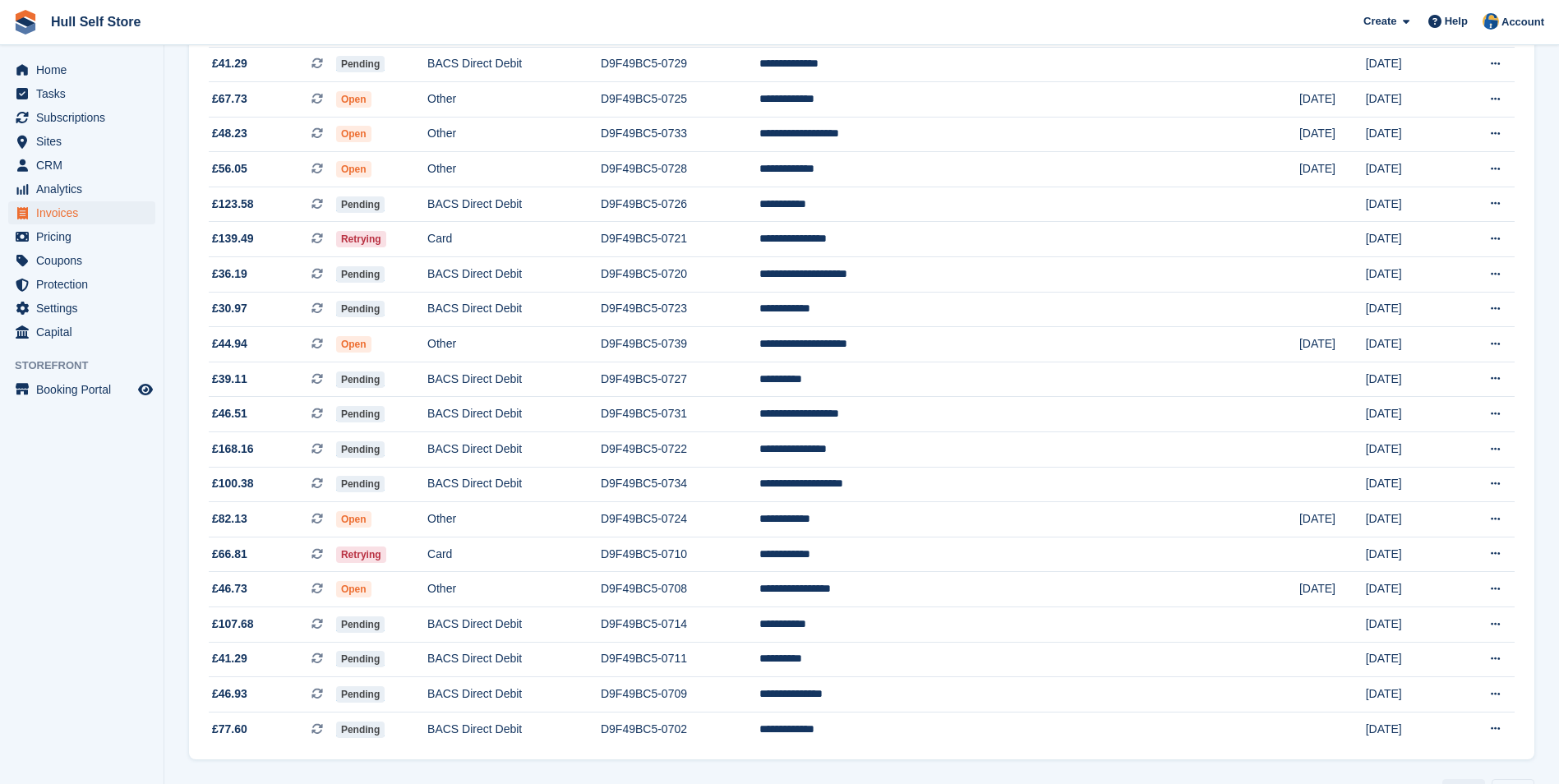
scroll to position [1323, 0]
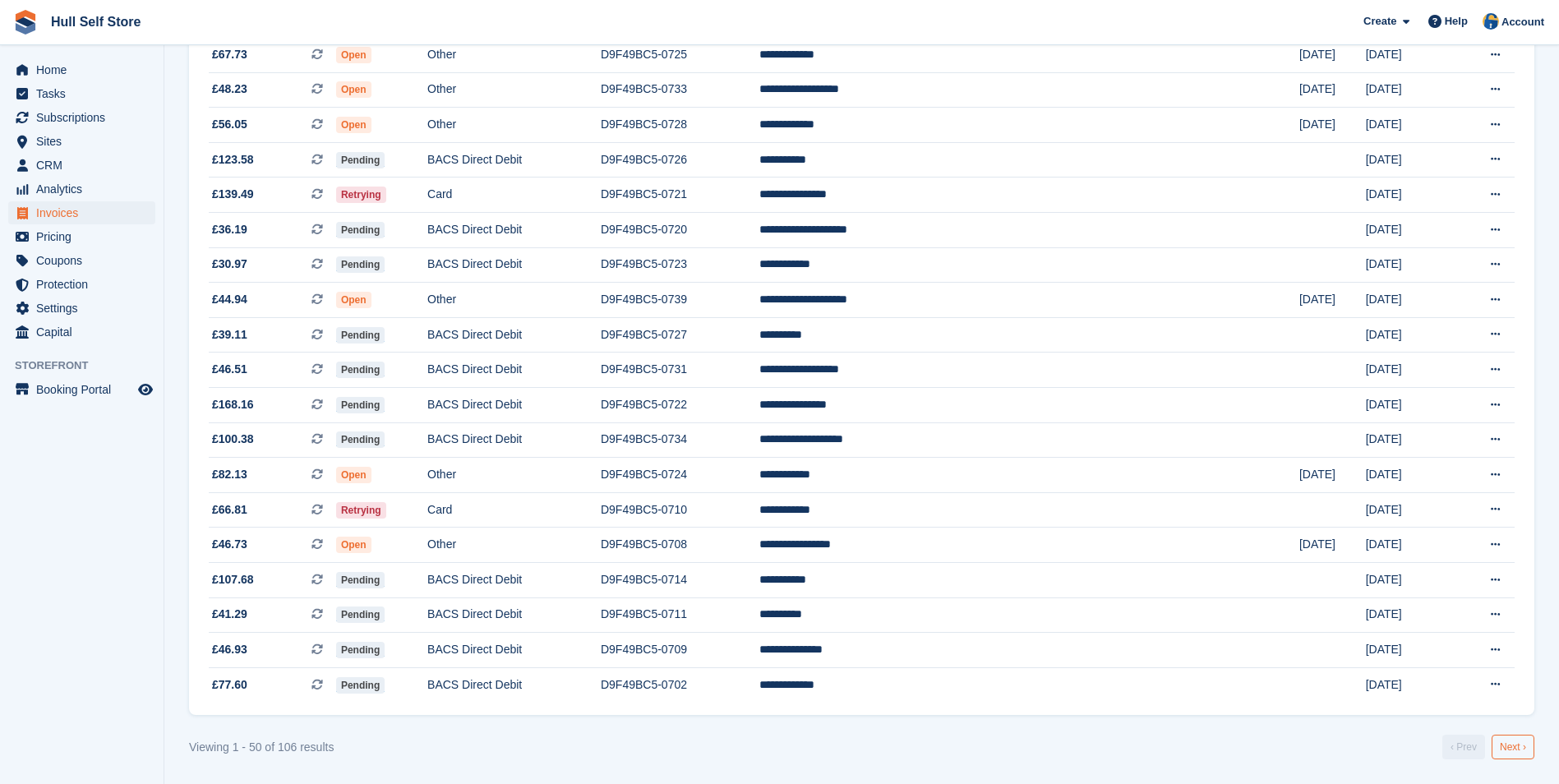
click at [1509, 741] on link "Next ›" at bounding box center [1513, 746] width 43 height 24
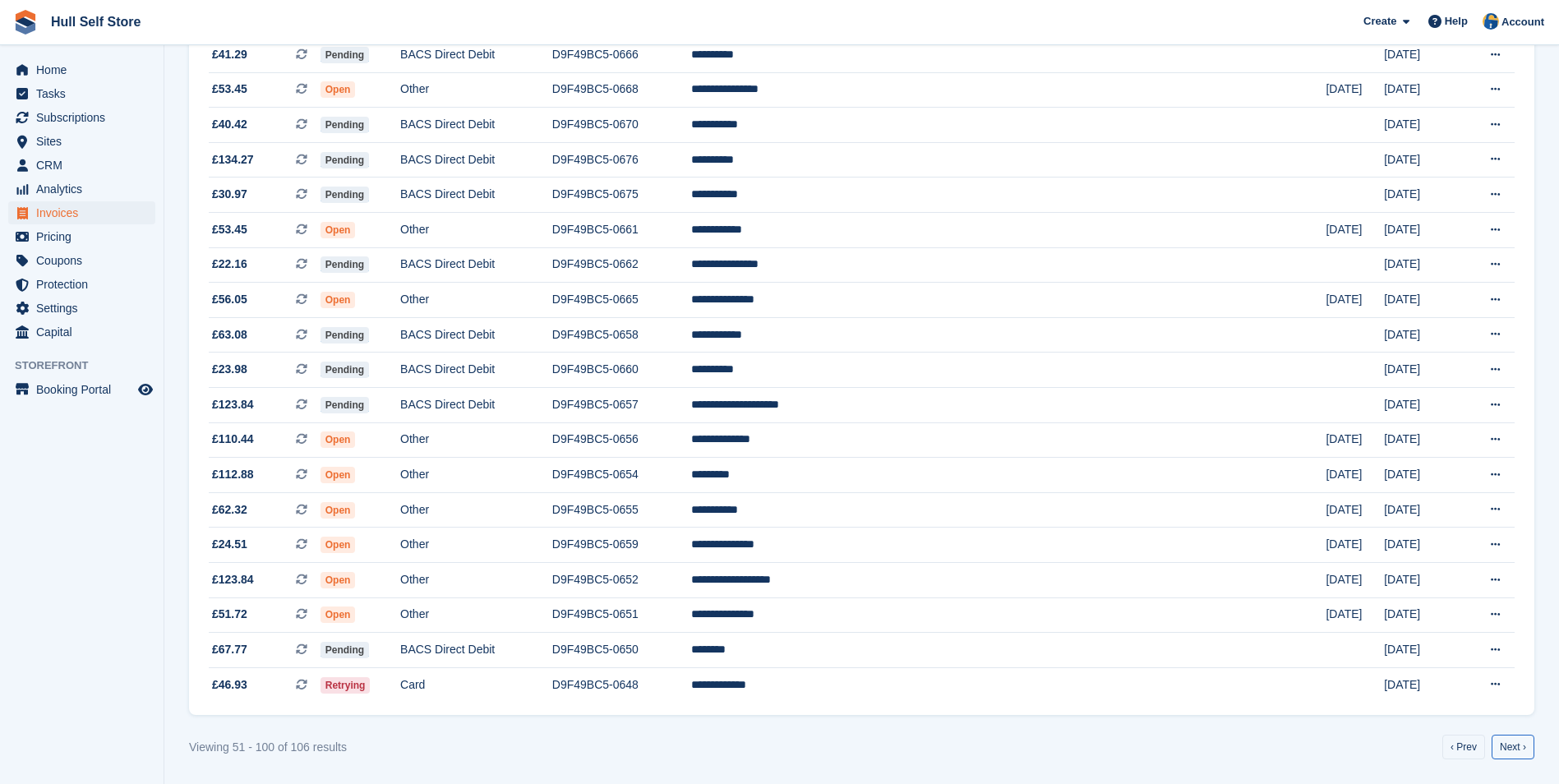
click at [1509, 741] on link "Next ›" at bounding box center [1513, 746] width 43 height 24
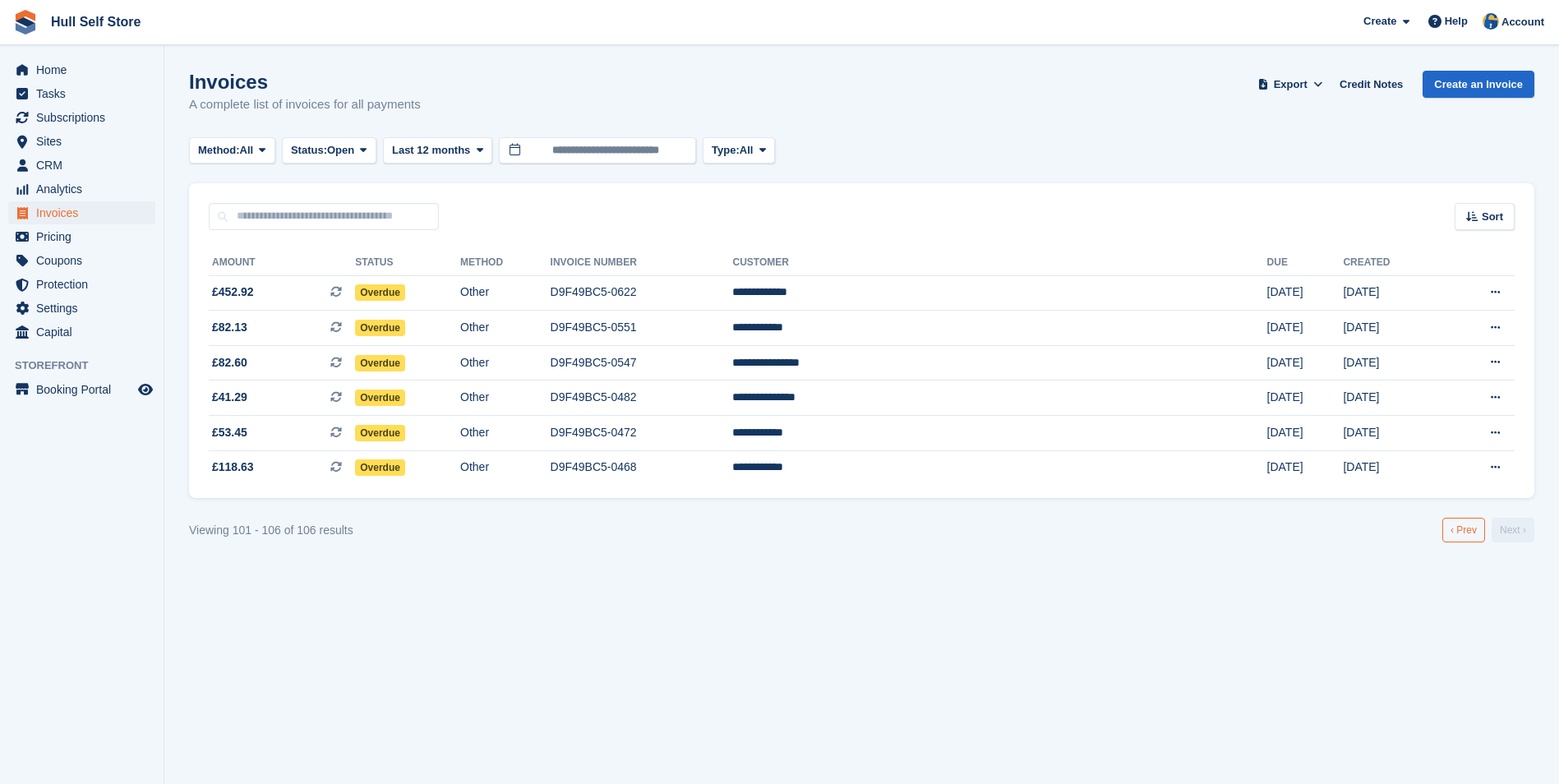
click at [1473, 533] on link "‹ Prev" at bounding box center [1464, 529] width 43 height 24
